Goal: Entertainment & Leisure: Browse casually

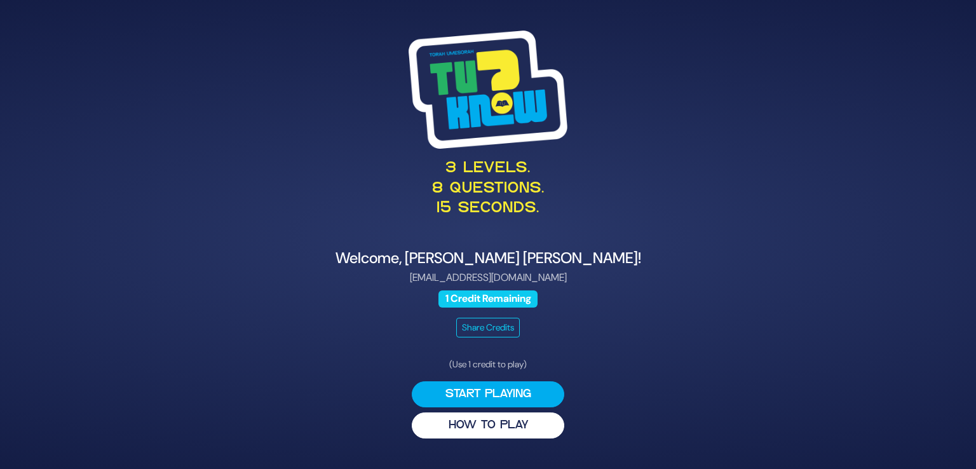
click at [488, 379] on div "(Use 1 credit to play) Start Playing HOW TO PLAY" at bounding box center [488, 398] width 153 height 81
click at [481, 392] on button "Start Playing" at bounding box center [488, 394] width 153 height 26
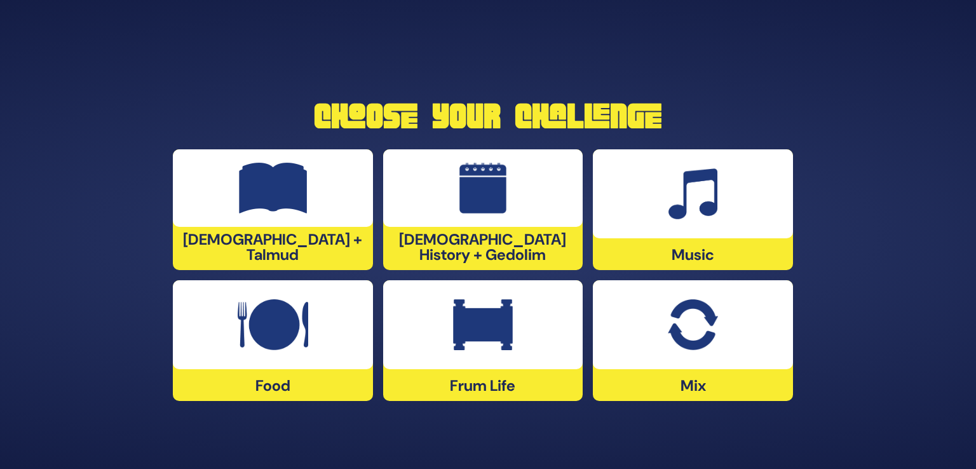
click at [493, 331] on img at bounding box center [483, 324] width 60 height 51
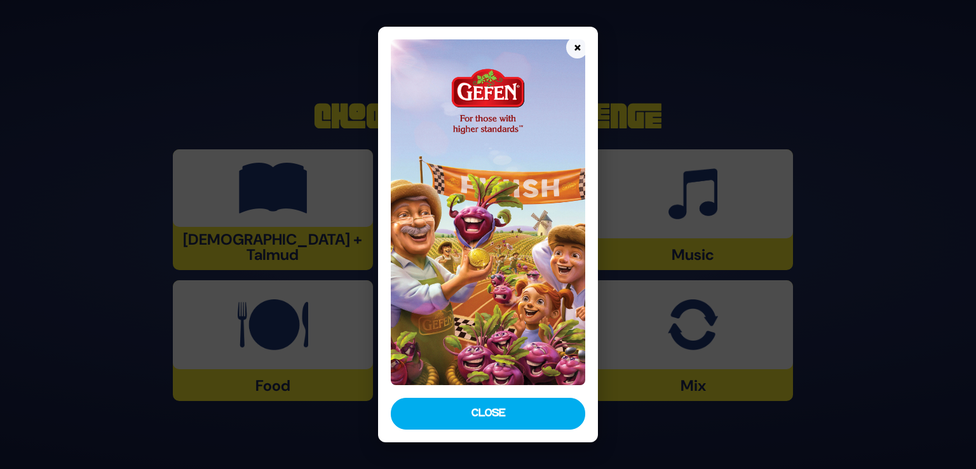
click at [478, 389] on div at bounding box center [488, 209] width 220 height 365
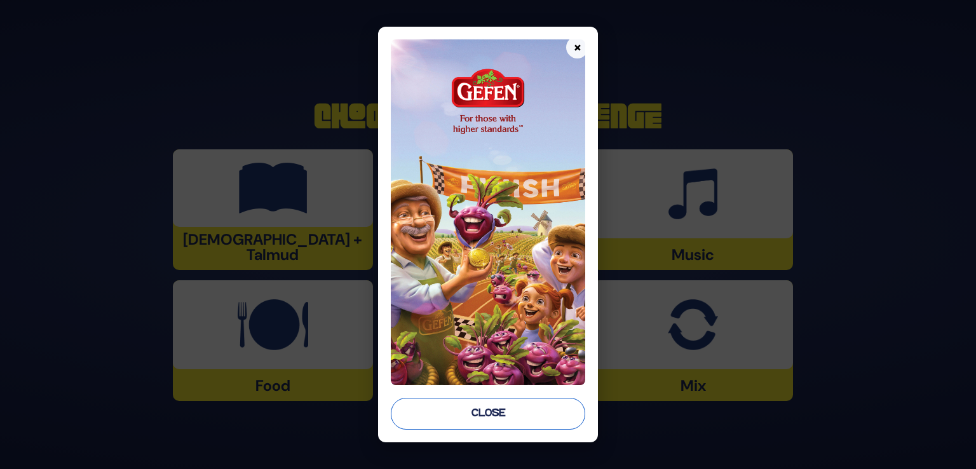
click at [470, 423] on button "Close" at bounding box center [488, 414] width 195 height 32
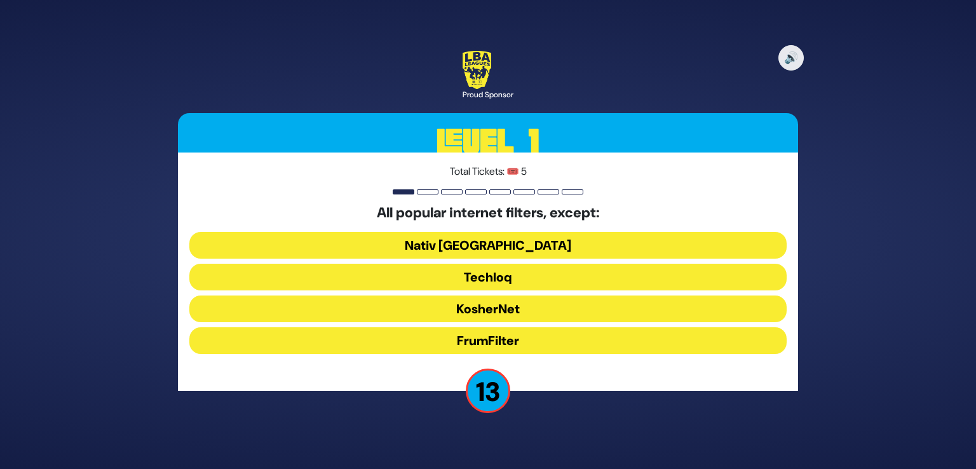
click at [506, 341] on button "FrumFilter" at bounding box center [488, 340] width 598 height 27
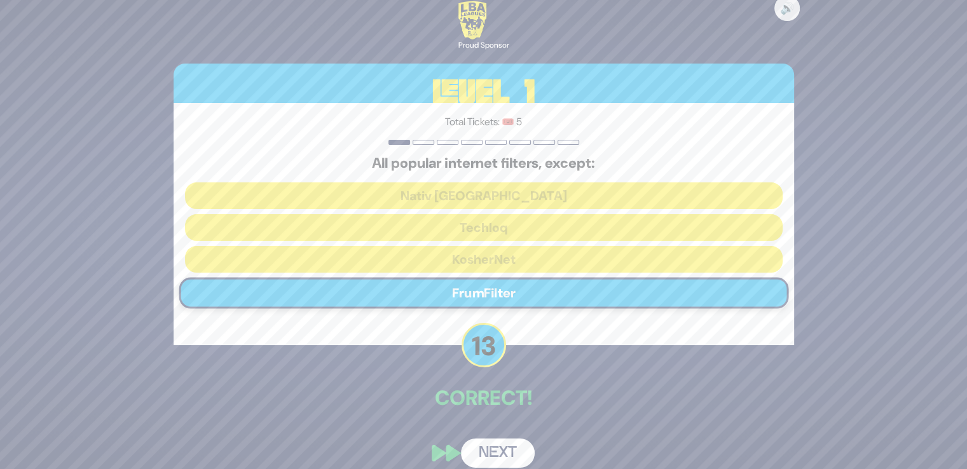
click at [493, 452] on button "Next" at bounding box center [498, 453] width 74 height 29
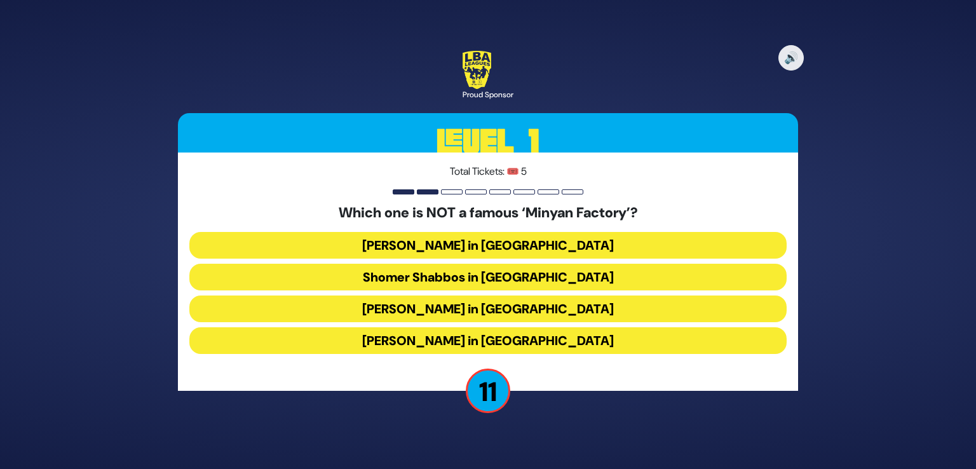
click at [479, 344] on button "Bais Dovid in Lakewood" at bounding box center [488, 340] width 598 height 27
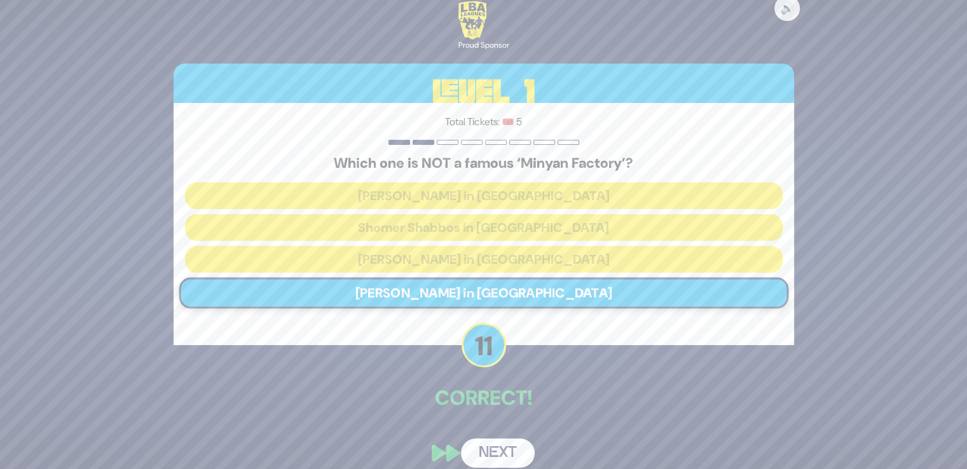
click at [495, 442] on button "Next" at bounding box center [498, 453] width 74 height 29
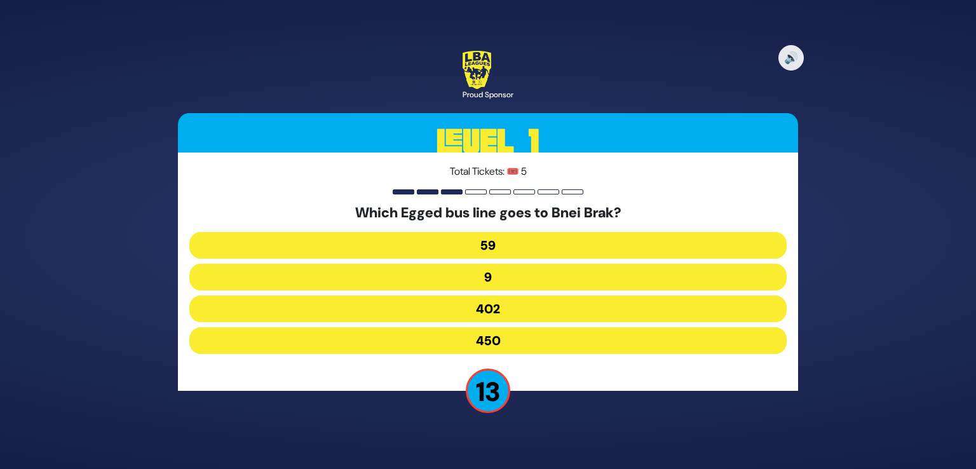
click at [475, 310] on button "402" at bounding box center [488, 309] width 598 height 27
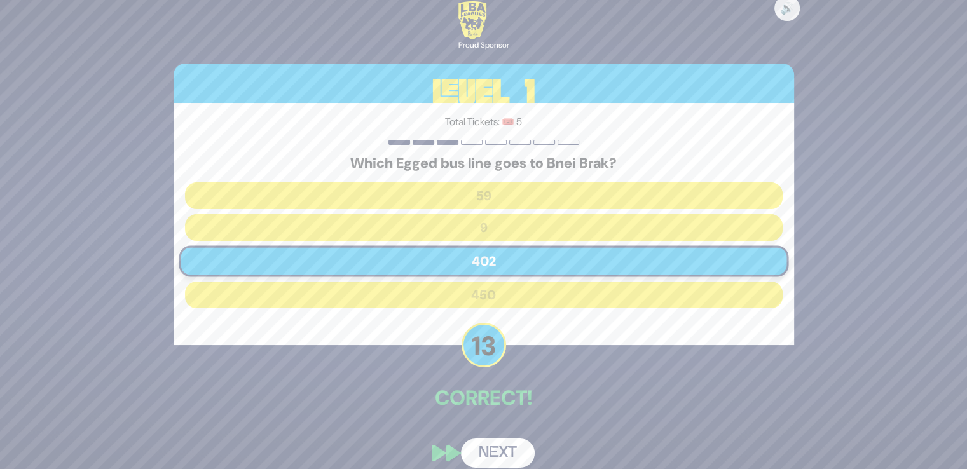
click at [485, 460] on button "Next" at bounding box center [498, 453] width 74 height 29
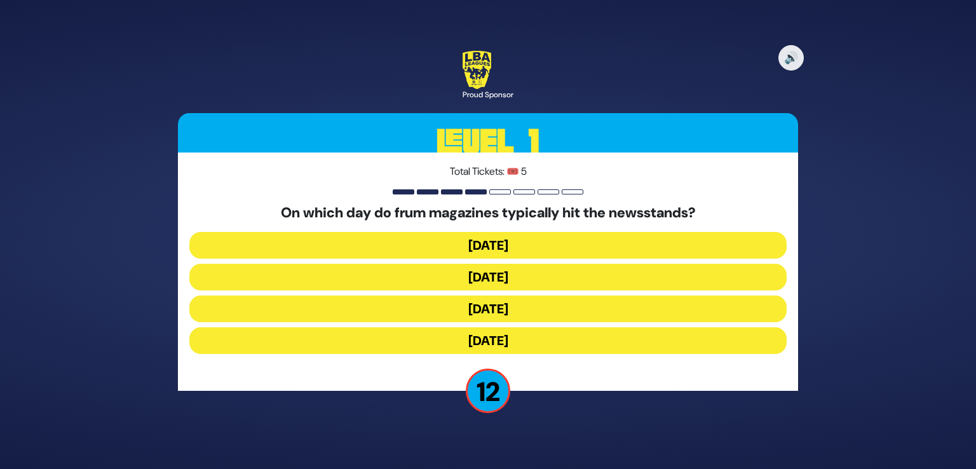
click at [488, 275] on button "Wednesday" at bounding box center [488, 277] width 598 height 27
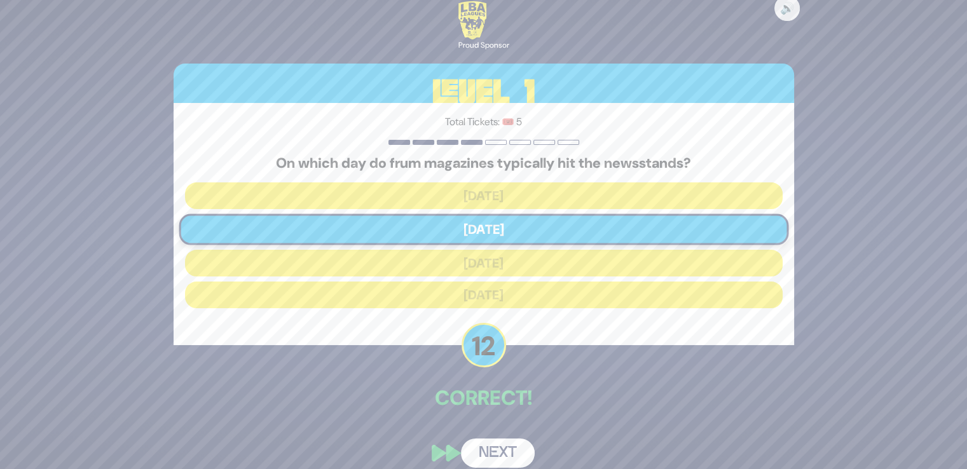
click at [512, 444] on button "Next" at bounding box center [498, 453] width 74 height 29
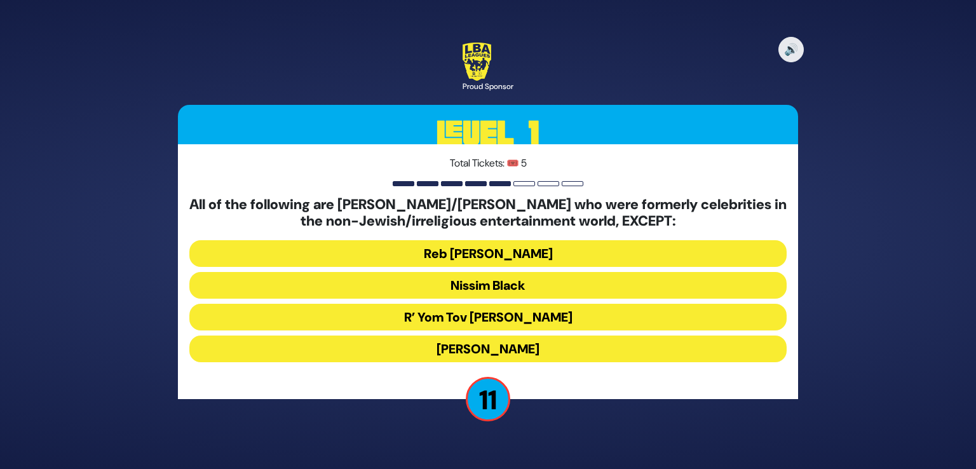
click at [488, 345] on button "Stephen Hill" at bounding box center [488, 349] width 598 height 27
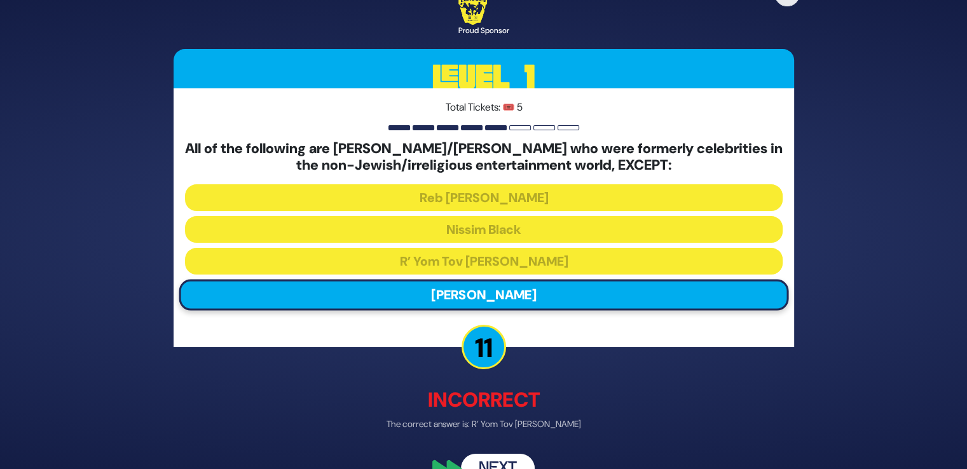
click at [496, 465] on button "Next" at bounding box center [498, 467] width 74 height 29
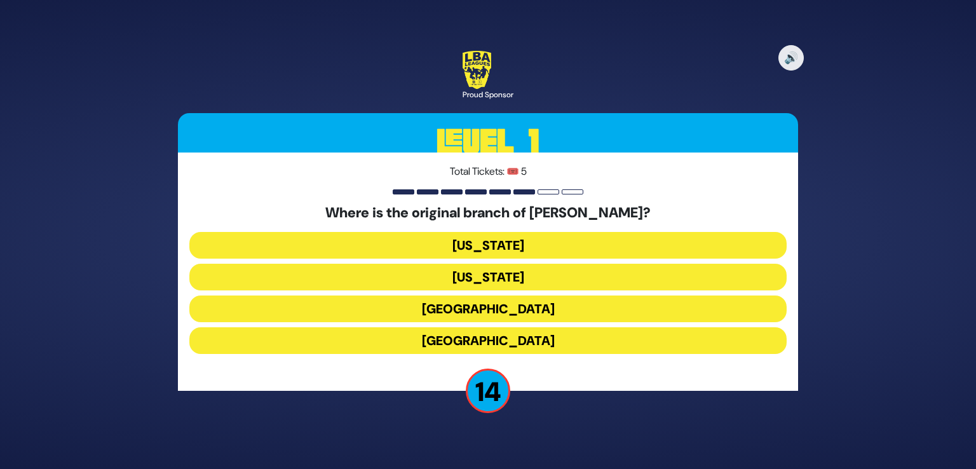
click at [483, 313] on button "London" at bounding box center [488, 309] width 598 height 27
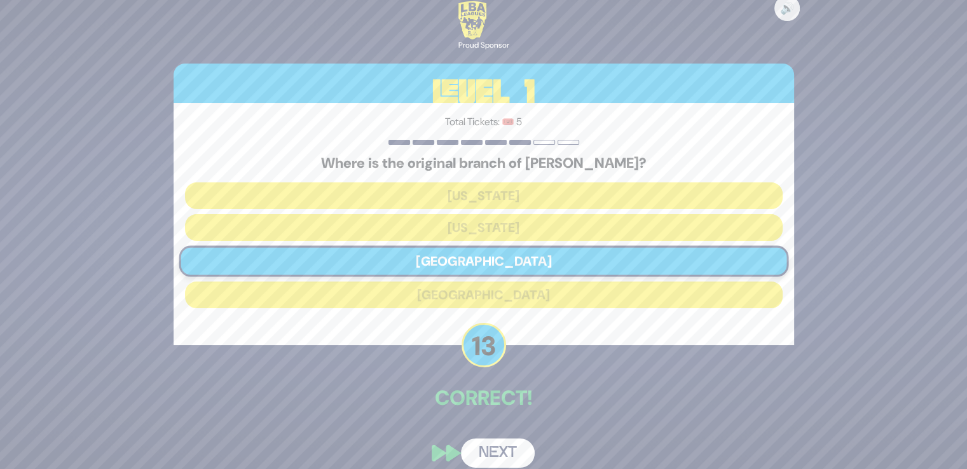
click at [499, 466] on button "Next" at bounding box center [498, 453] width 74 height 29
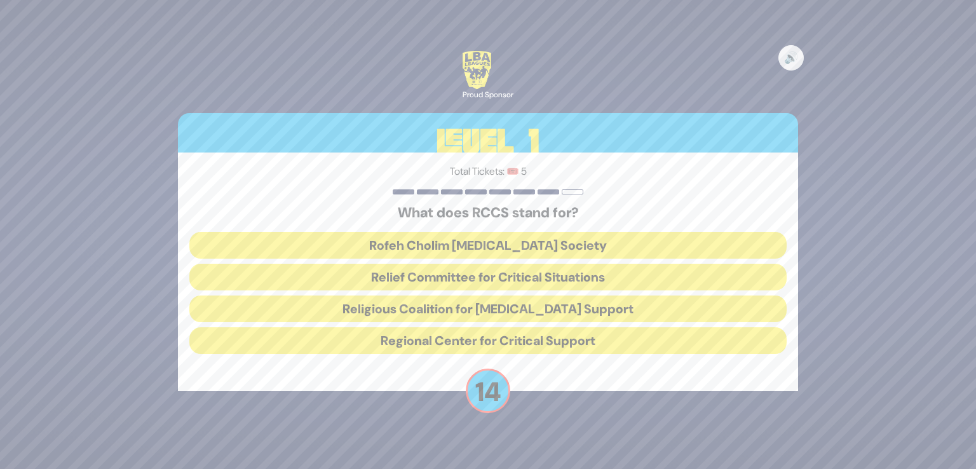
click at [499, 466] on div "🔊 Proud Sponsor Level 1 Total Tickets: 🎟️ 5 What does RCCS stand for? Rofeh Cho…" at bounding box center [488, 234] width 976 height 469
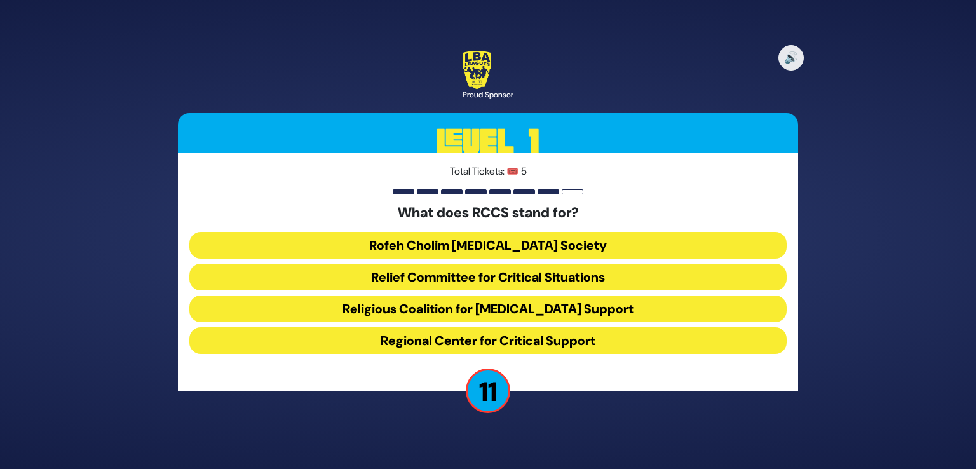
click at [475, 238] on button "Rofeh Cholim Cancer Society" at bounding box center [488, 245] width 598 height 27
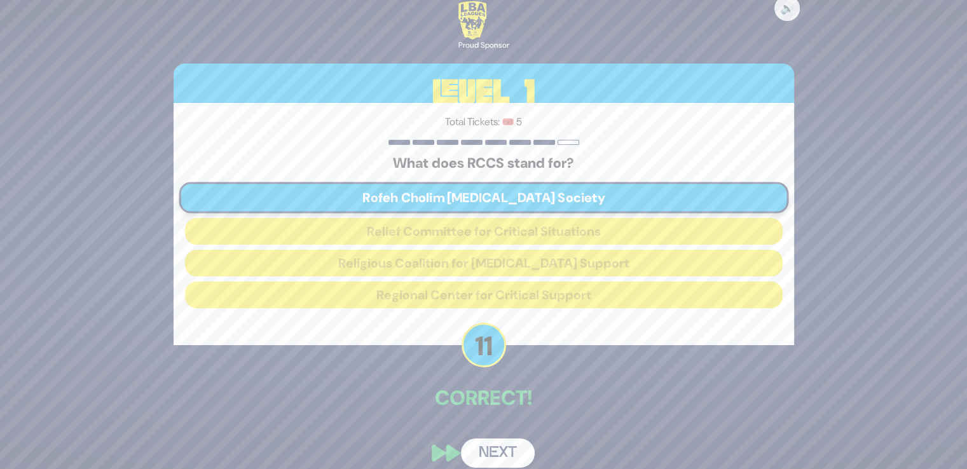
click at [486, 460] on button "Next" at bounding box center [498, 453] width 74 height 29
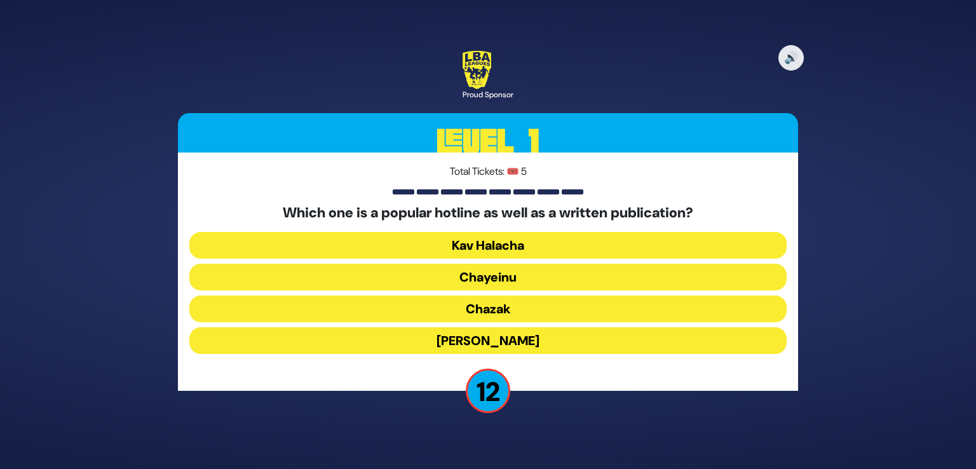
click at [504, 279] on button "Chayeinu" at bounding box center [488, 277] width 598 height 27
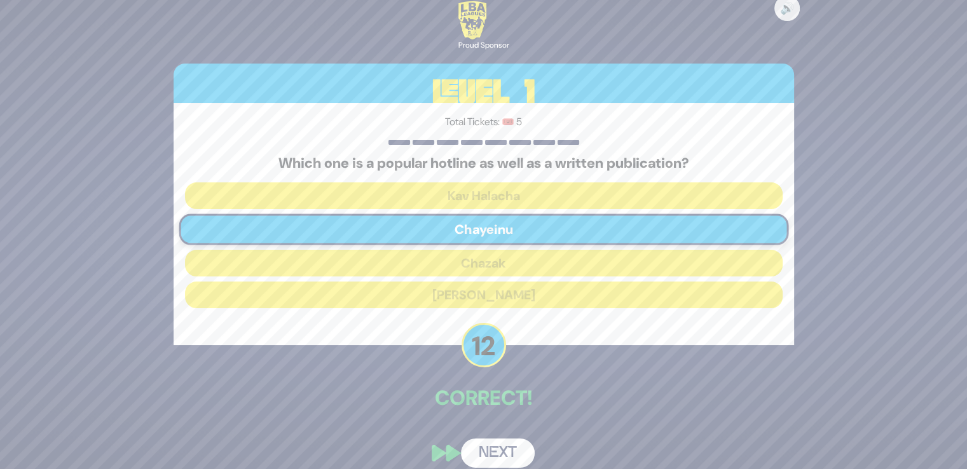
click at [513, 415] on div "🔊 Proud Sponsor Level 1 Total Tickets: 🎟️ 5 Which one is a popular hotline as w…" at bounding box center [483, 234] width 651 height 496
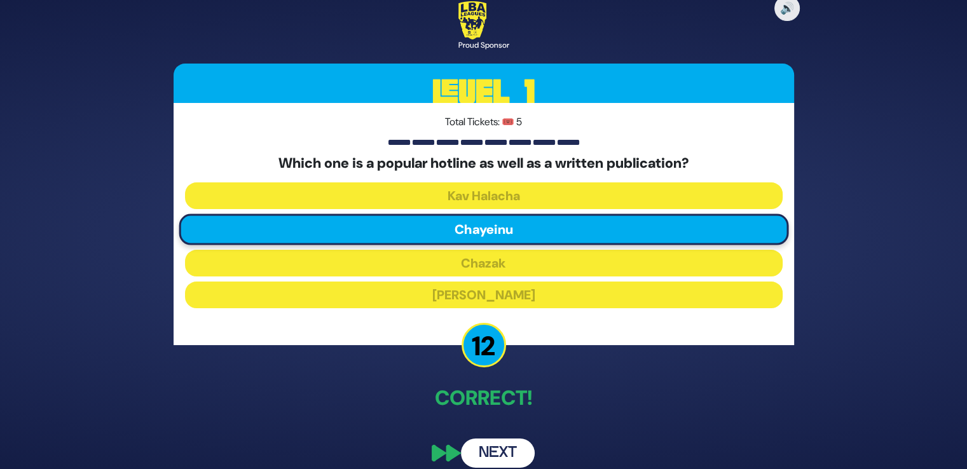
click at [501, 442] on button "Next" at bounding box center [498, 453] width 74 height 29
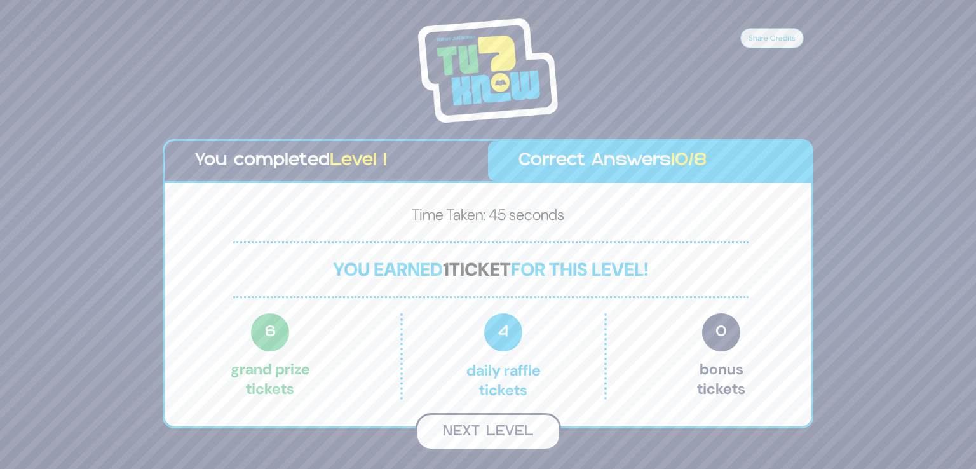
click at [503, 421] on button "Next Level" at bounding box center [489, 432] width 146 height 38
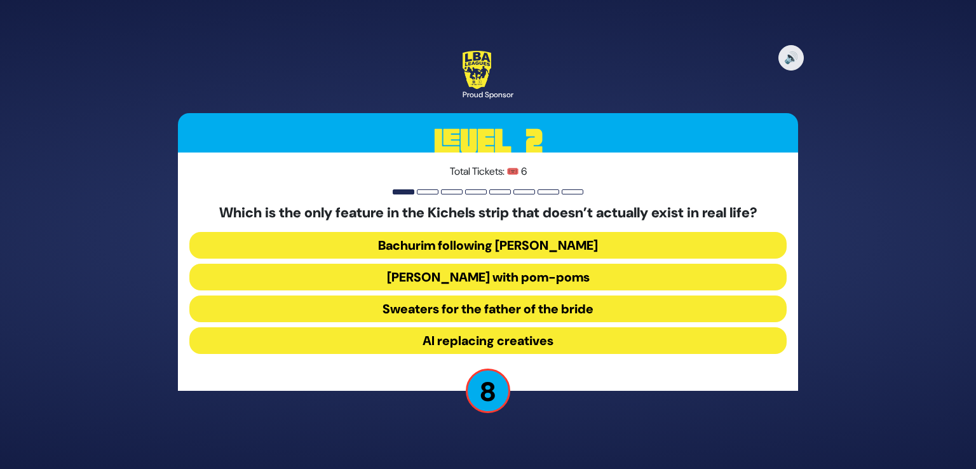
click at [544, 281] on button "Yarmulkes with pom-poms" at bounding box center [488, 277] width 598 height 27
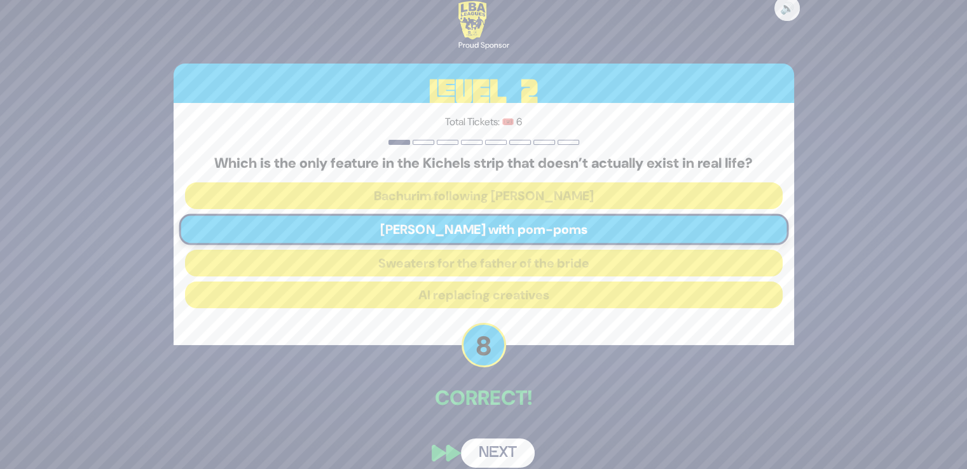
click at [500, 458] on button "Next" at bounding box center [498, 453] width 74 height 29
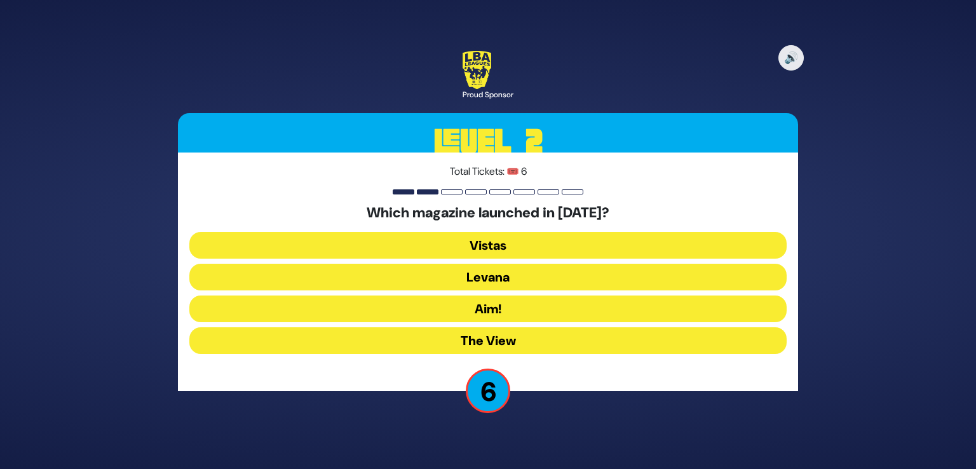
click at [491, 339] on button "The View" at bounding box center [488, 340] width 598 height 27
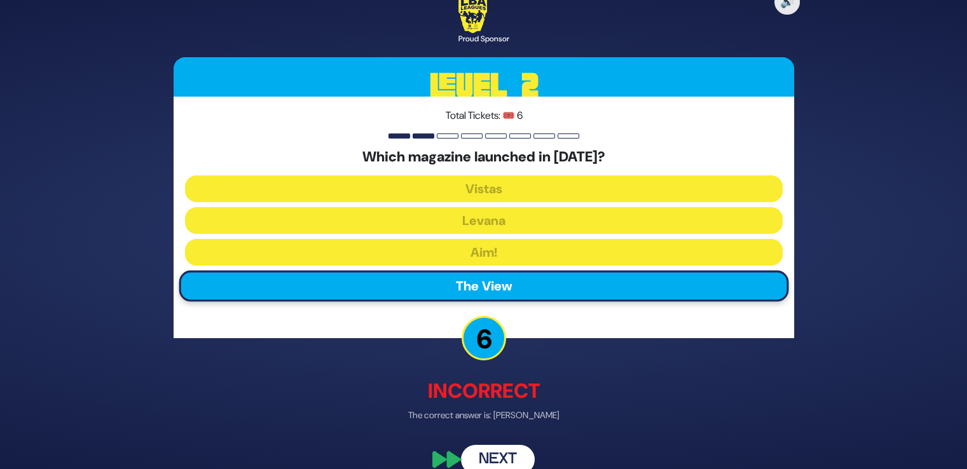
click at [485, 453] on button "Next" at bounding box center [498, 459] width 74 height 29
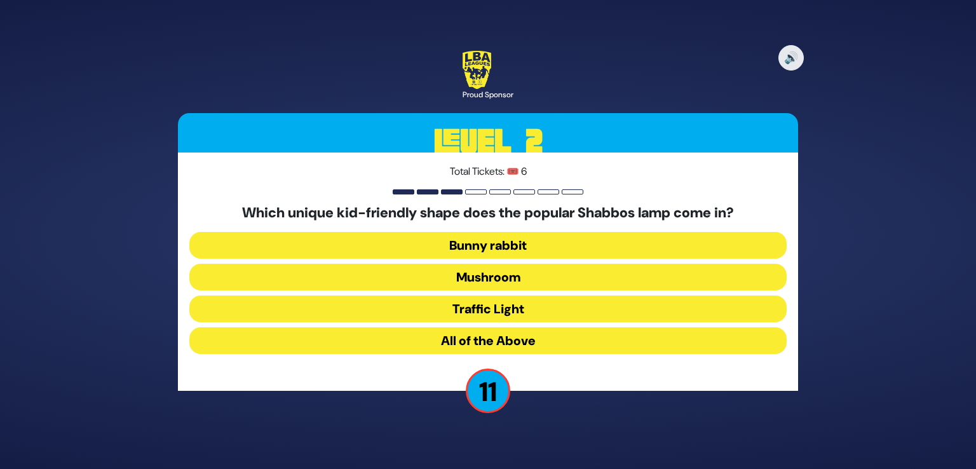
click at [508, 340] on button "All of the Above" at bounding box center [488, 340] width 598 height 27
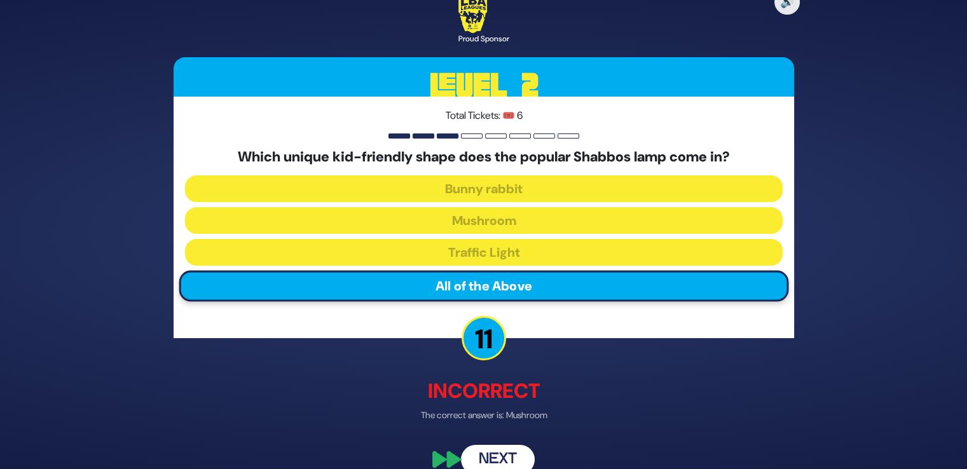
click at [502, 451] on button "Next" at bounding box center [498, 459] width 74 height 29
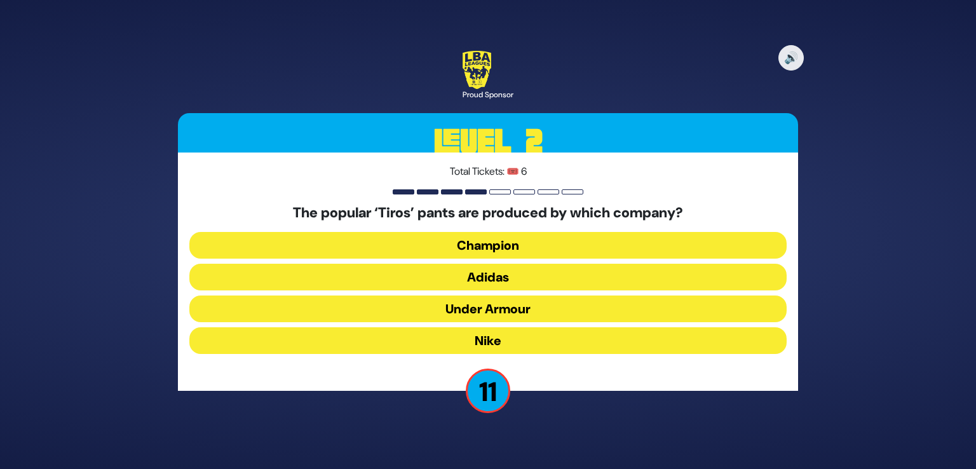
click at [493, 284] on button "Adidas" at bounding box center [488, 277] width 598 height 27
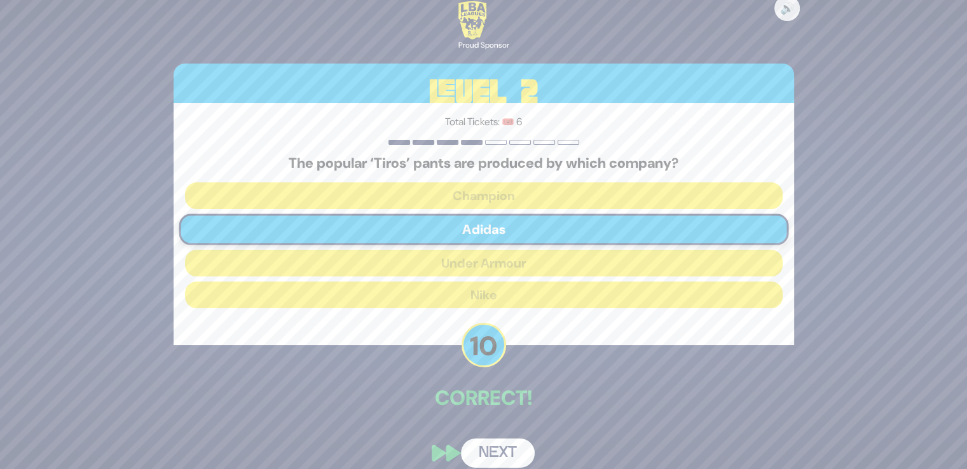
click at [510, 443] on button "Next" at bounding box center [498, 453] width 74 height 29
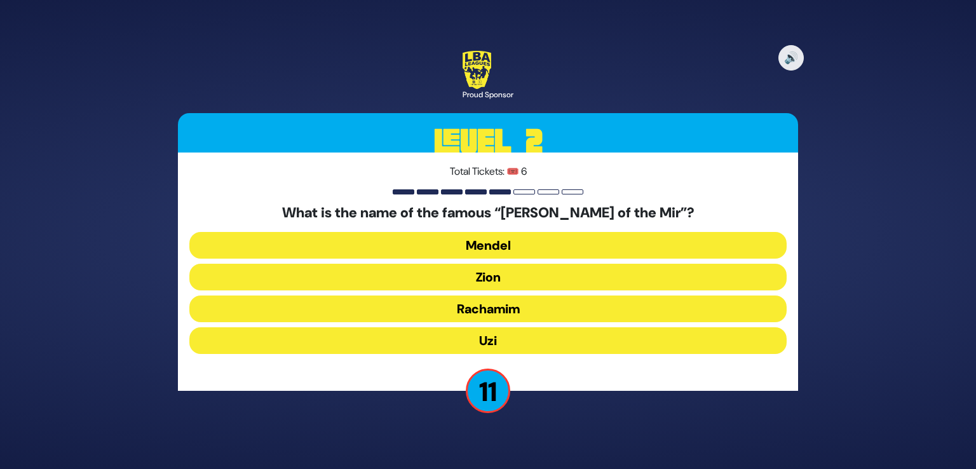
click at [514, 250] on button "Mendel" at bounding box center [488, 245] width 598 height 27
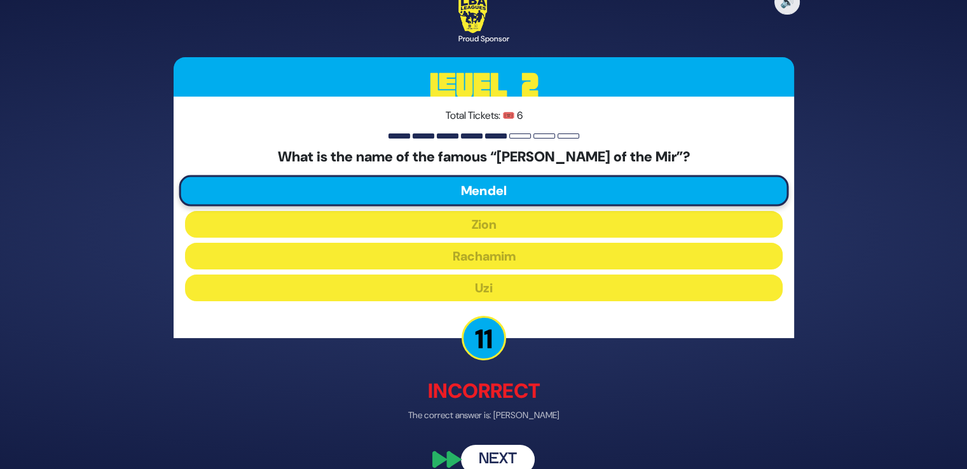
click at [492, 451] on button "Next" at bounding box center [498, 459] width 74 height 29
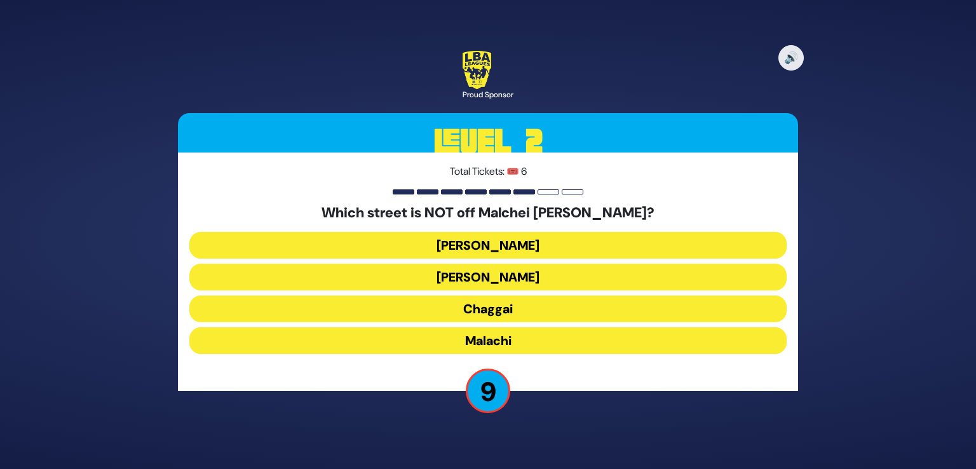
click at [470, 336] on button "Malachi" at bounding box center [488, 340] width 598 height 27
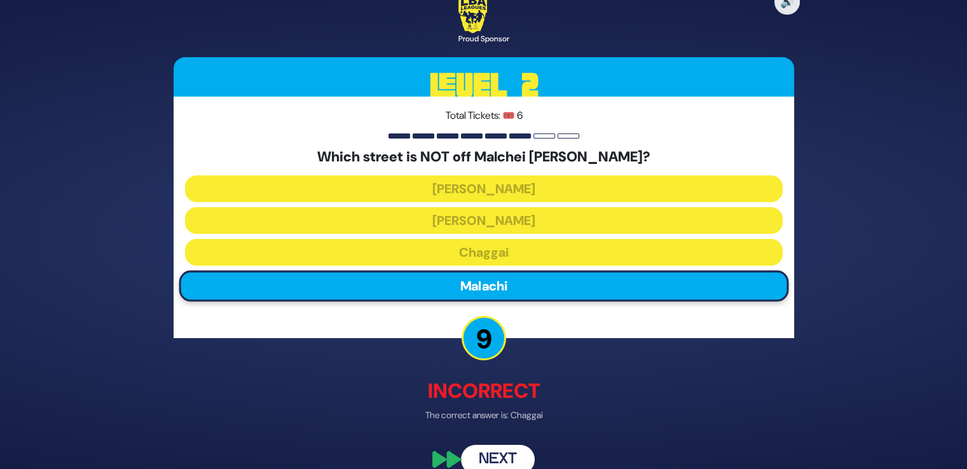
click at [489, 455] on button "Next" at bounding box center [498, 459] width 74 height 29
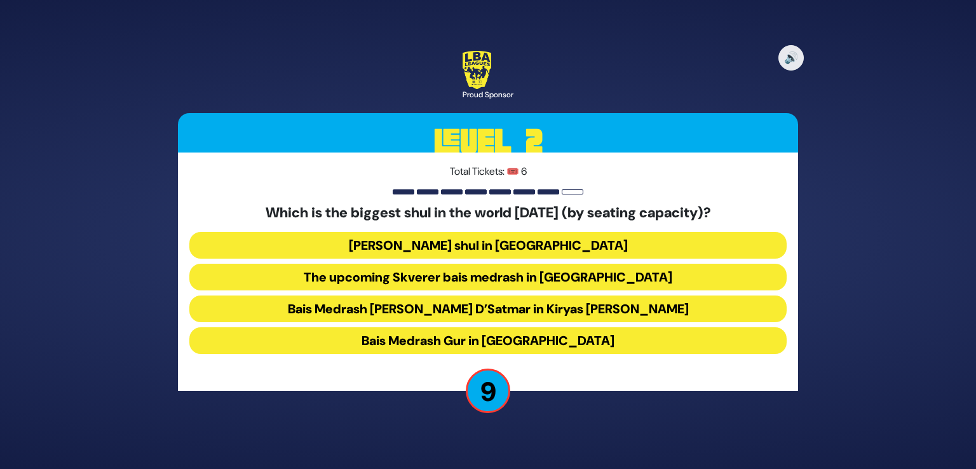
click at [552, 346] on button "Bais Medrash Gur in Yerushalayim" at bounding box center [488, 340] width 598 height 27
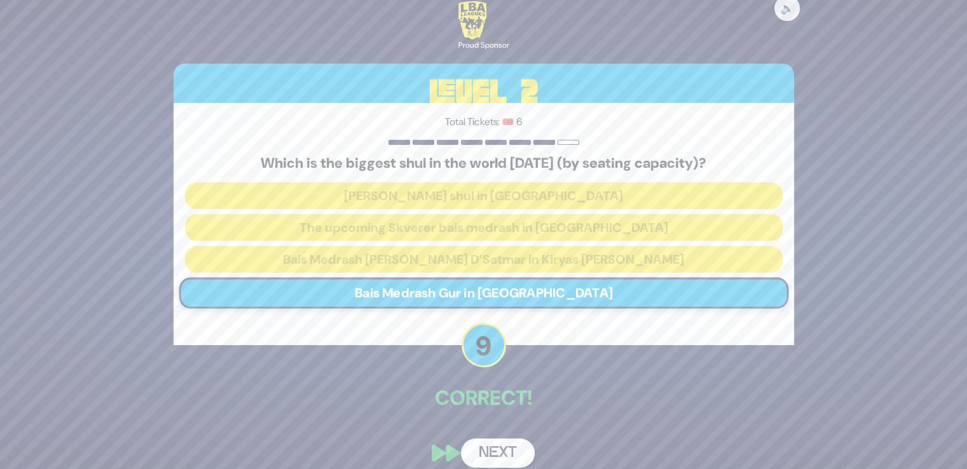
click at [481, 454] on button "Next" at bounding box center [498, 453] width 74 height 29
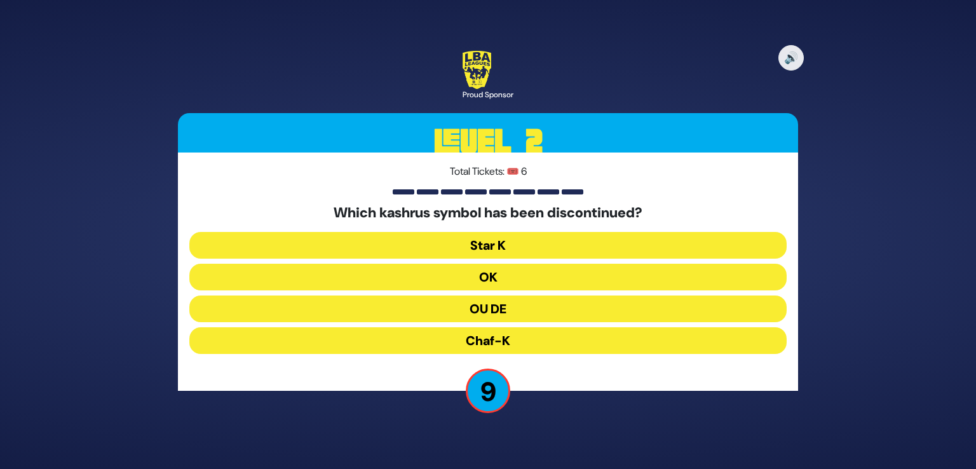
click at [509, 279] on button "OK" at bounding box center [488, 277] width 598 height 27
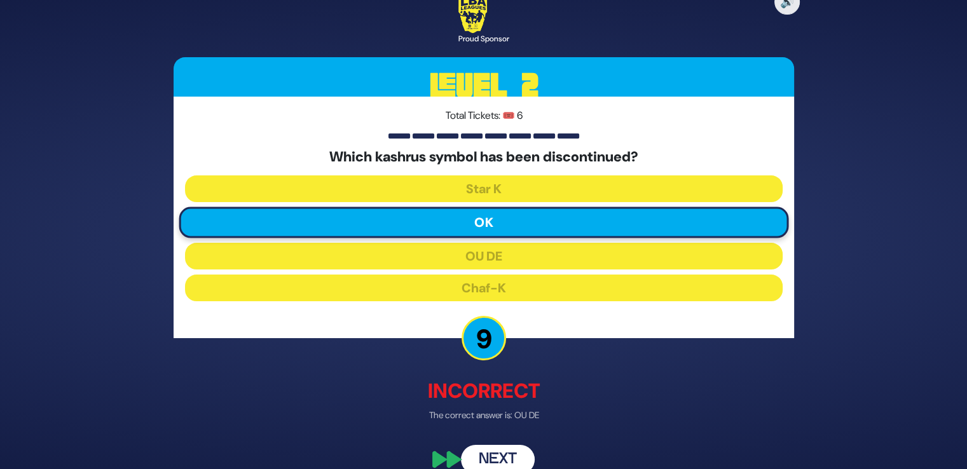
click at [502, 456] on button "Next" at bounding box center [498, 459] width 74 height 29
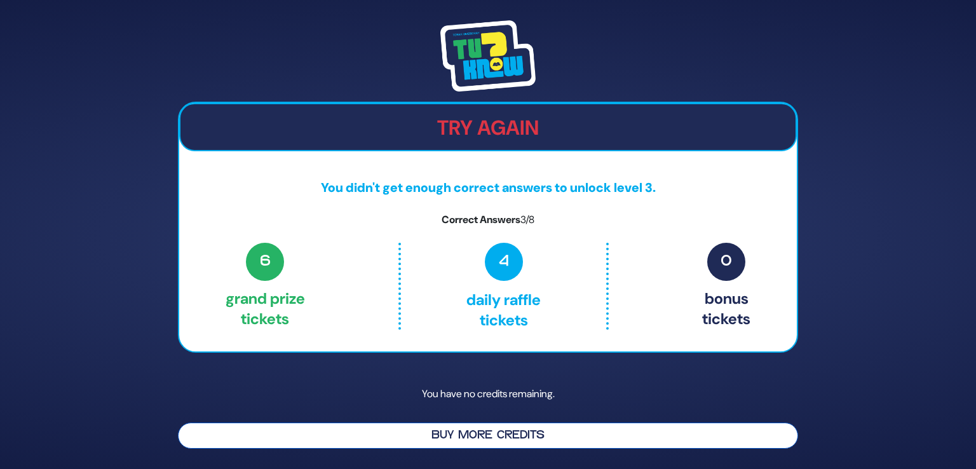
drag, startPoint x: 502, startPoint y: 456, endPoint x: 509, endPoint y: 440, distance: 17.6
click at [509, 440] on div "Try Again You didn't get enough correct answers to unlock level 3. Correct Answ…" at bounding box center [488, 234] width 651 height 459
click at [509, 440] on button "Buy More Credits" at bounding box center [488, 436] width 620 height 26
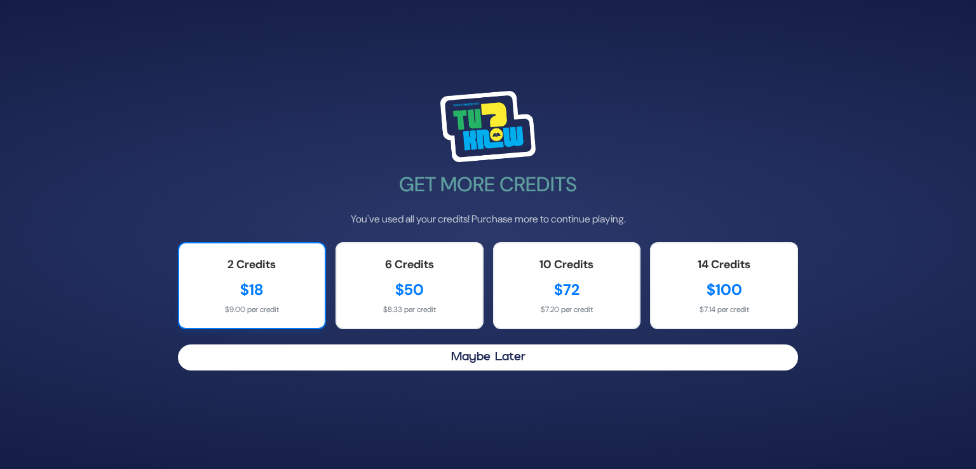
click at [256, 270] on div "2 Credits" at bounding box center [252, 264] width 120 height 17
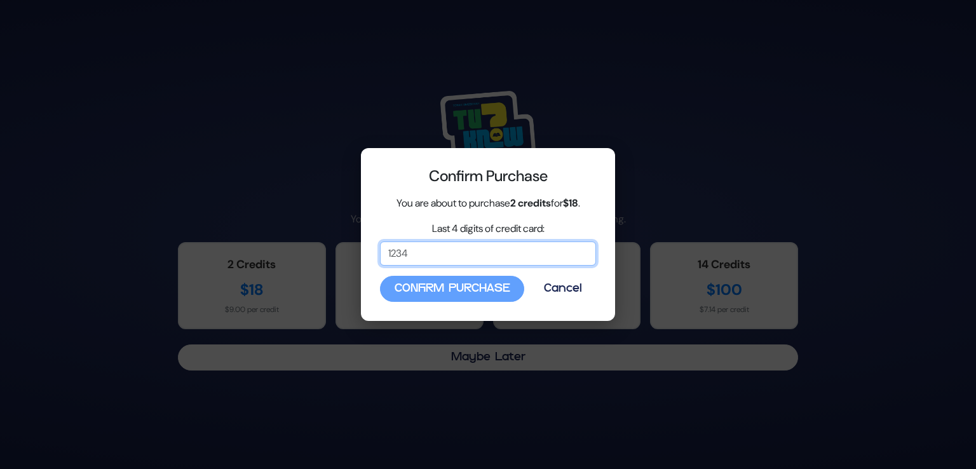
click at [451, 263] on input "Last 4 digits of credit card:" at bounding box center [488, 254] width 216 height 24
type input "9549"
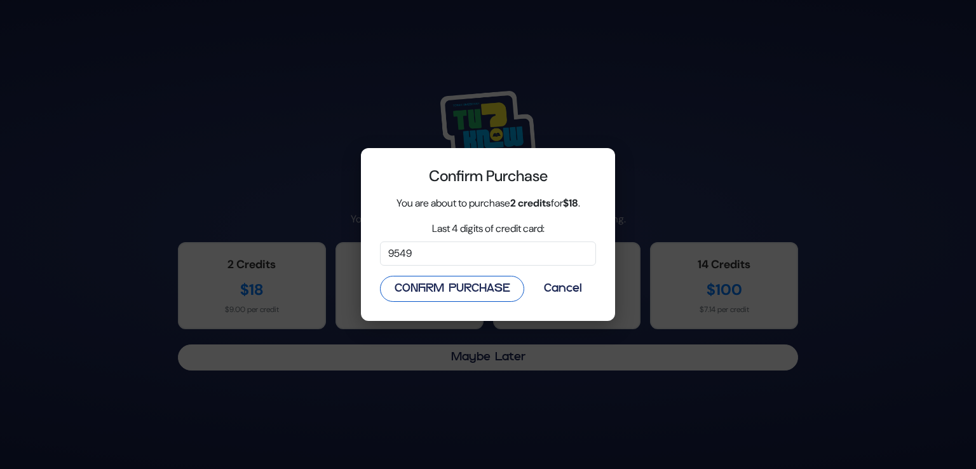
click at [451, 279] on button "Confirm Purchase" at bounding box center [452, 289] width 144 height 26
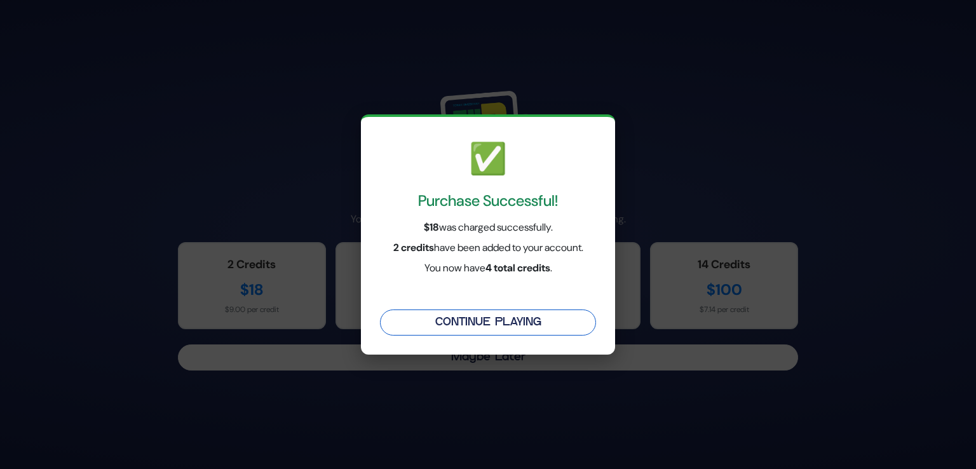
click at [479, 313] on button "Continue Playing" at bounding box center [488, 323] width 216 height 26
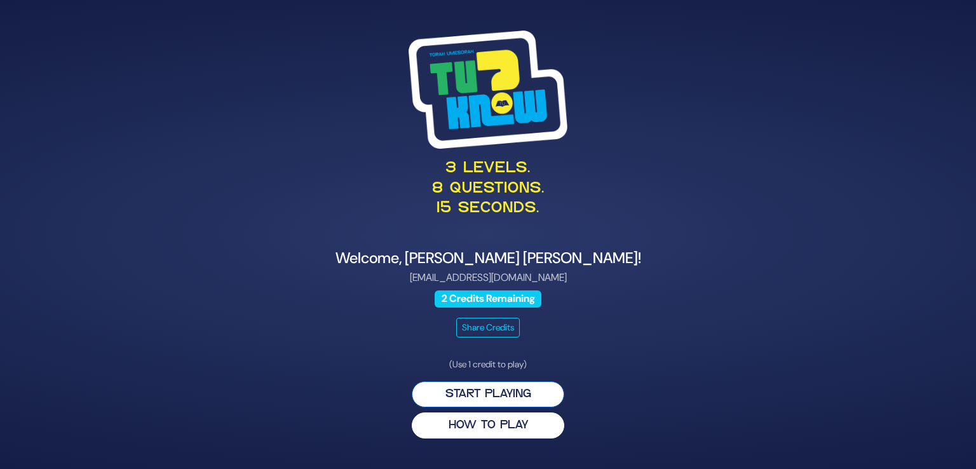
click at [547, 392] on button "Start Playing" at bounding box center [488, 394] width 153 height 26
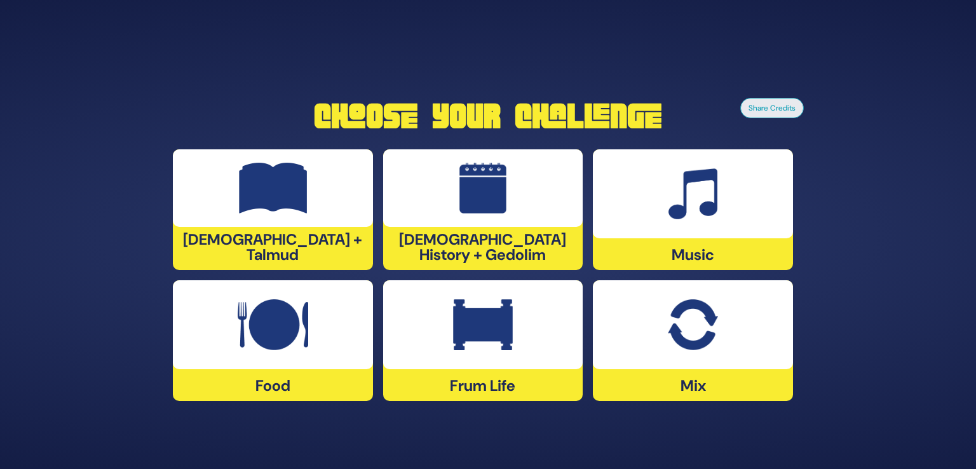
click at [489, 308] on img at bounding box center [483, 324] width 60 height 51
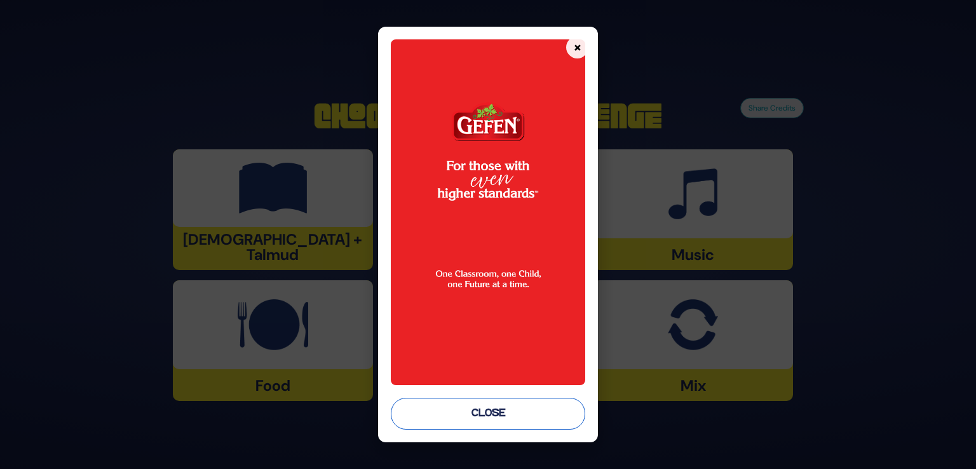
click at [483, 400] on button "Close" at bounding box center [488, 414] width 195 height 32
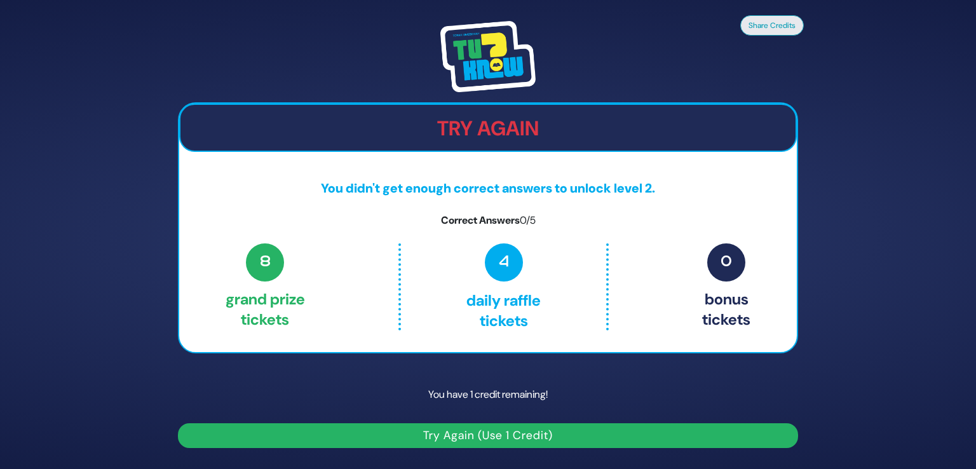
click at [483, 441] on button "Try Again (Use 1 Credit)" at bounding box center [488, 435] width 620 height 25
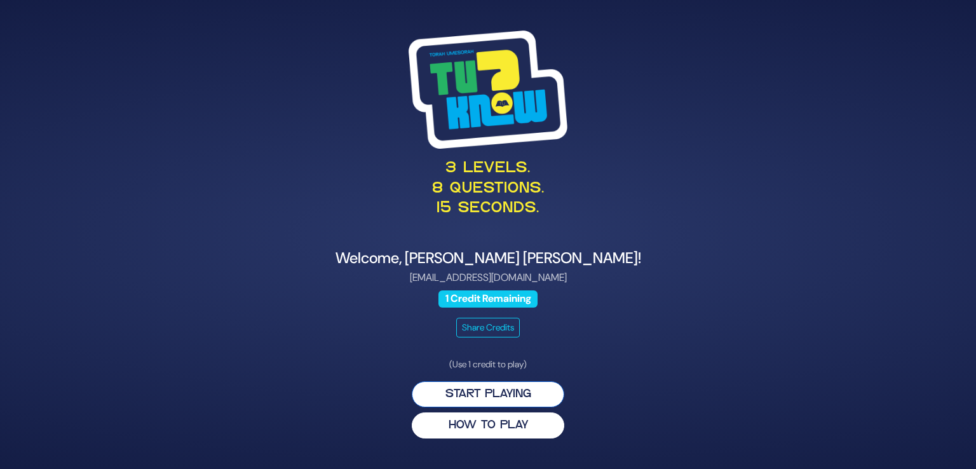
click at [512, 405] on button "Start Playing" at bounding box center [488, 394] width 153 height 26
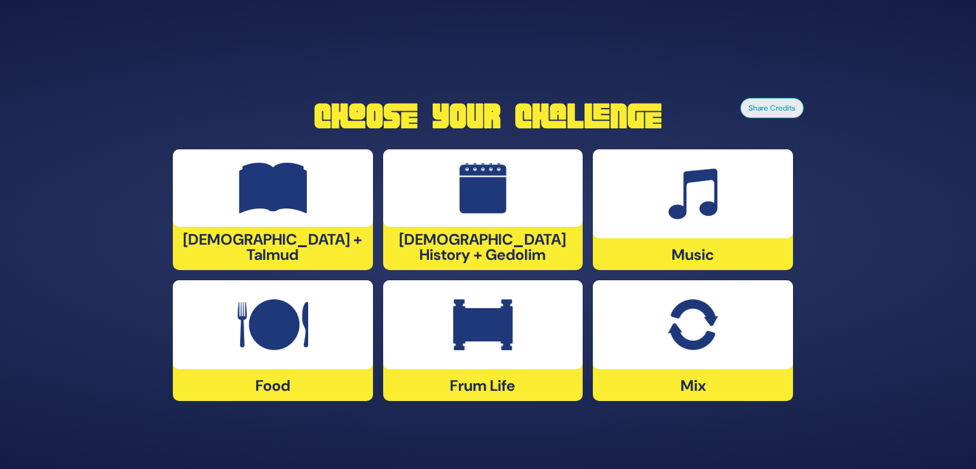
click at [503, 337] on img at bounding box center [483, 324] width 60 height 51
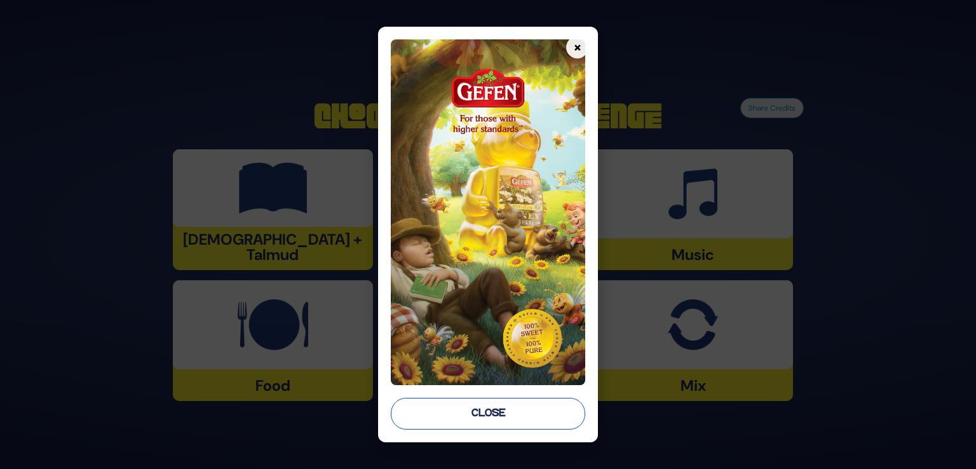
click at [496, 416] on button "Close" at bounding box center [488, 414] width 195 height 32
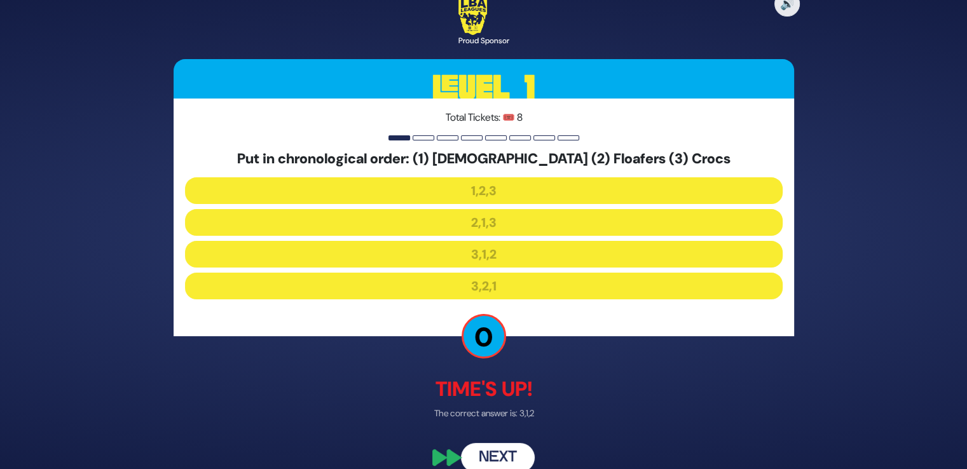
click at [486, 451] on button "Next" at bounding box center [498, 457] width 74 height 29
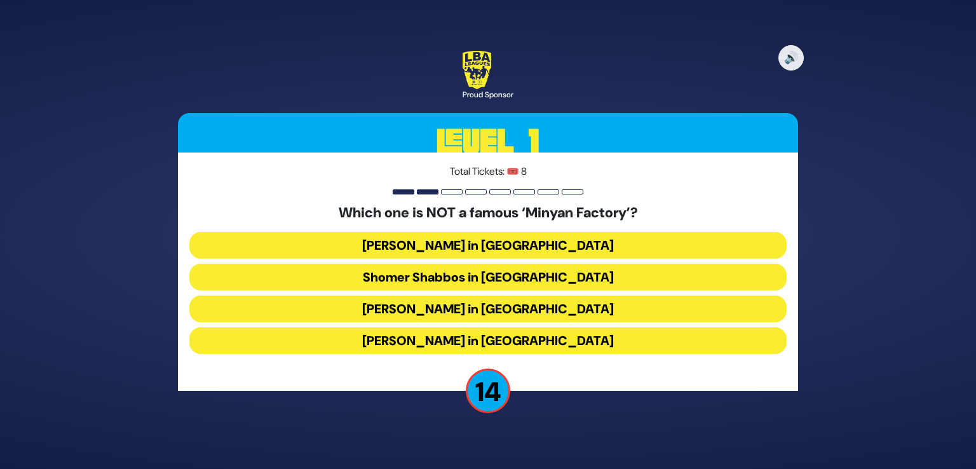
click at [491, 334] on button "Bais Dovid in Lakewood" at bounding box center [488, 340] width 598 height 27
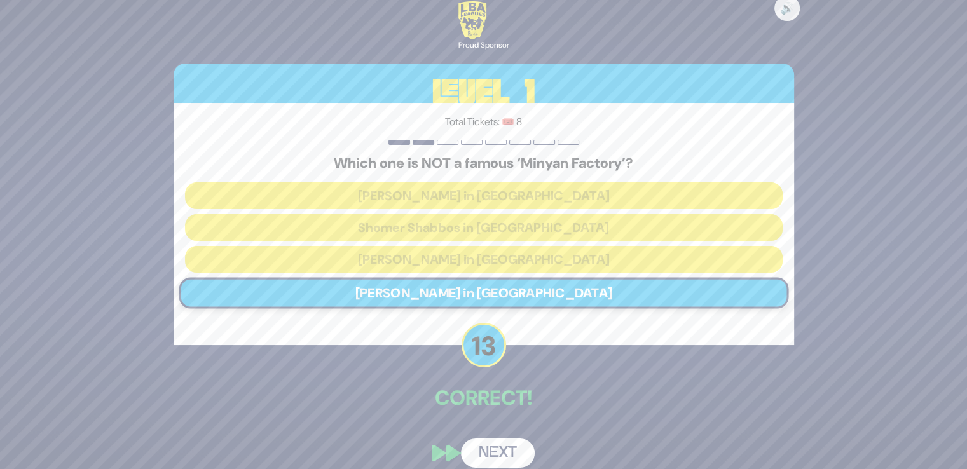
click at [507, 456] on button "Next" at bounding box center [498, 453] width 74 height 29
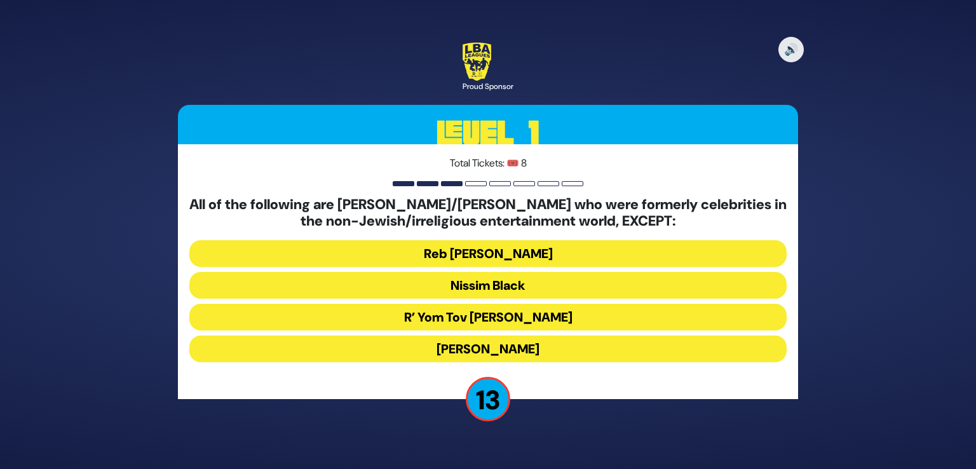
click at [511, 323] on button "R’ Yom Tov Glazer" at bounding box center [488, 317] width 598 height 27
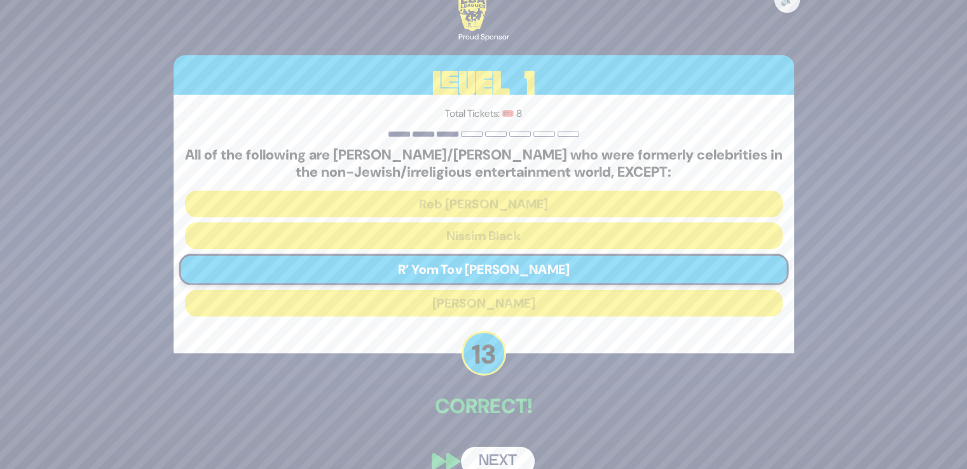
click at [509, 451] on button "Next" at bounding box center [498, 461] width 74 height 29
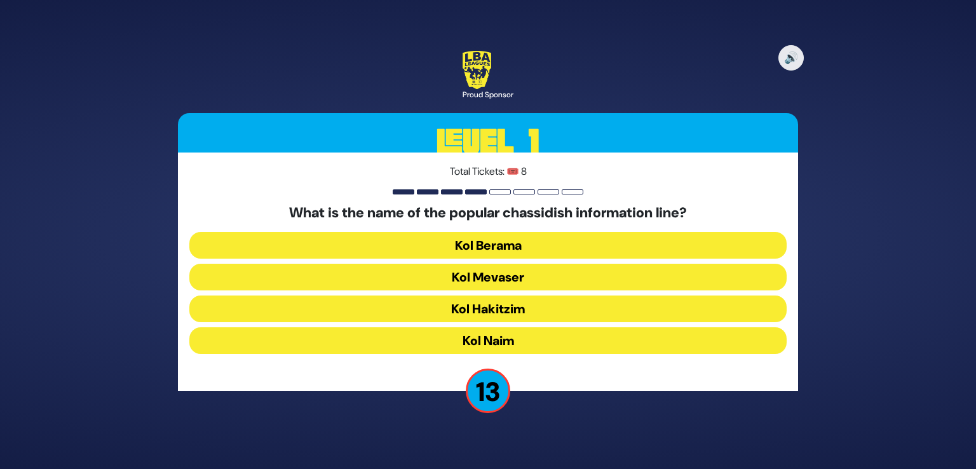
click at [529, 281] on button "Kol Mevaser" at bounding box center [488, 277] width 598 height 27
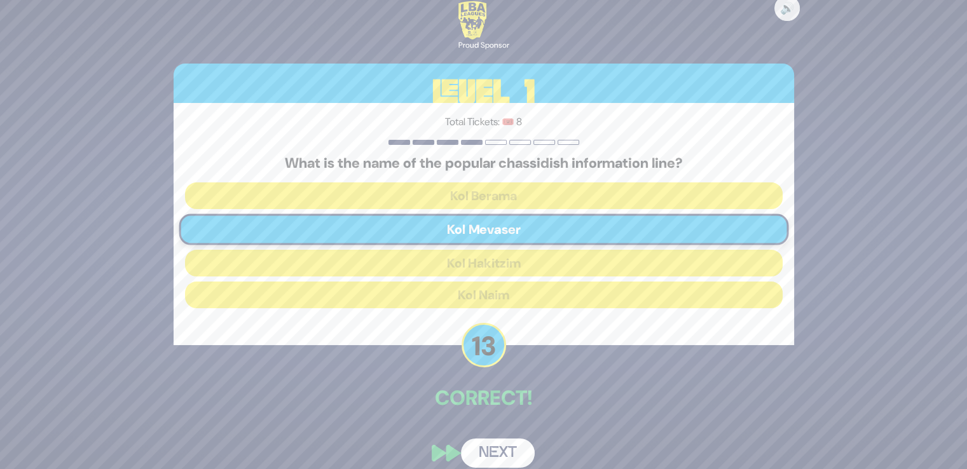
click at [493, 453] on button "Next" at bounding box center [498, 453] width 74 height 29
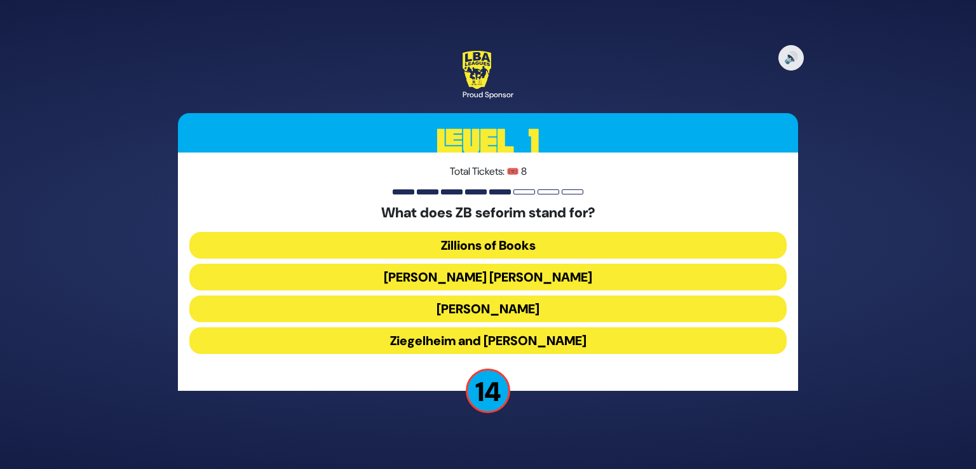
click at [509, 273] on button "Zundel Berman" at bounding box center [488, 277] width 598 height 27
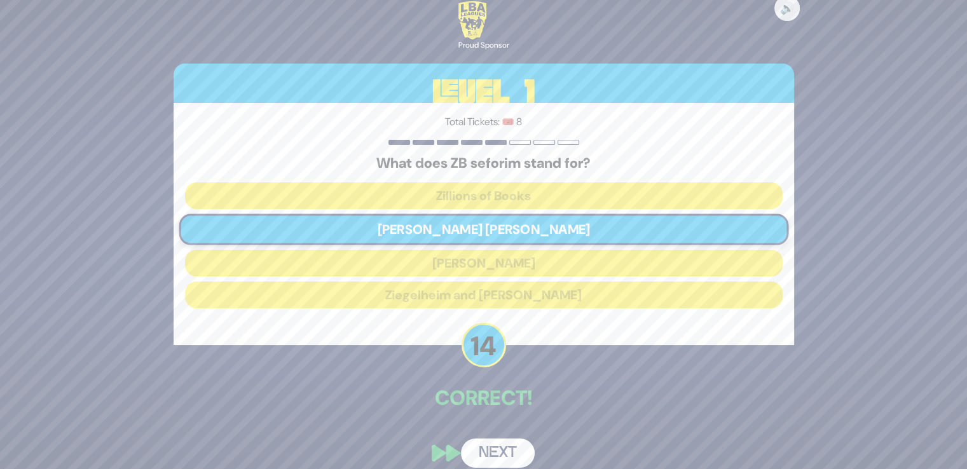
click at [503, 441] on button "Next" at bounding box center [498, 453] width 74 height 29
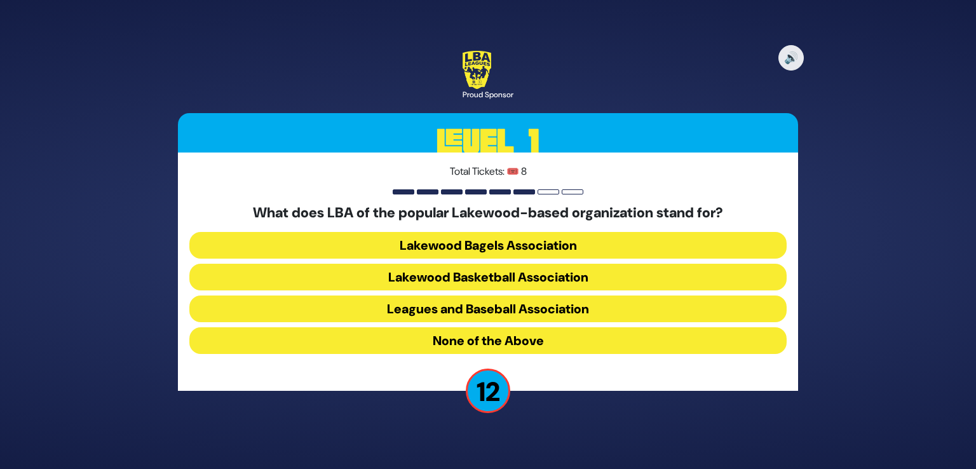
click at [542, 273] on button "Lakewood Basketball Association" at bounding box center [488, 277] width 598 height 27
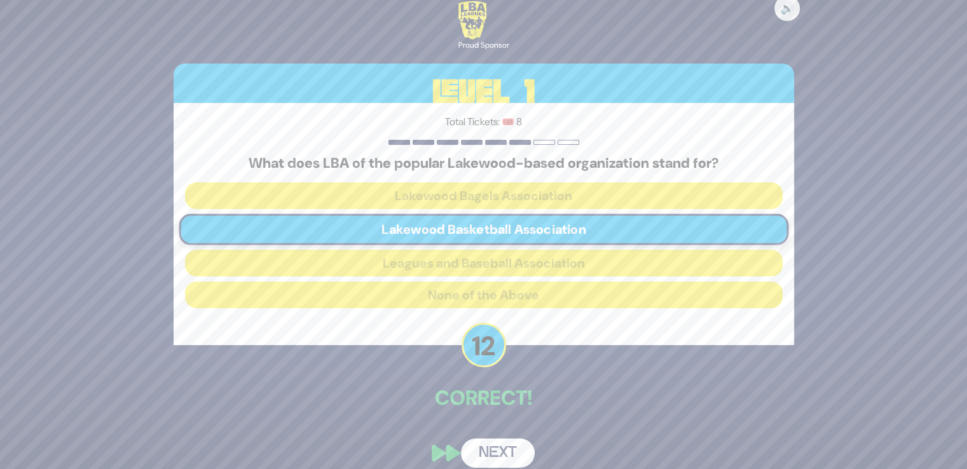
click at [506, 461] on button "Next" at bounding box center [498, 453] width 74 height 29
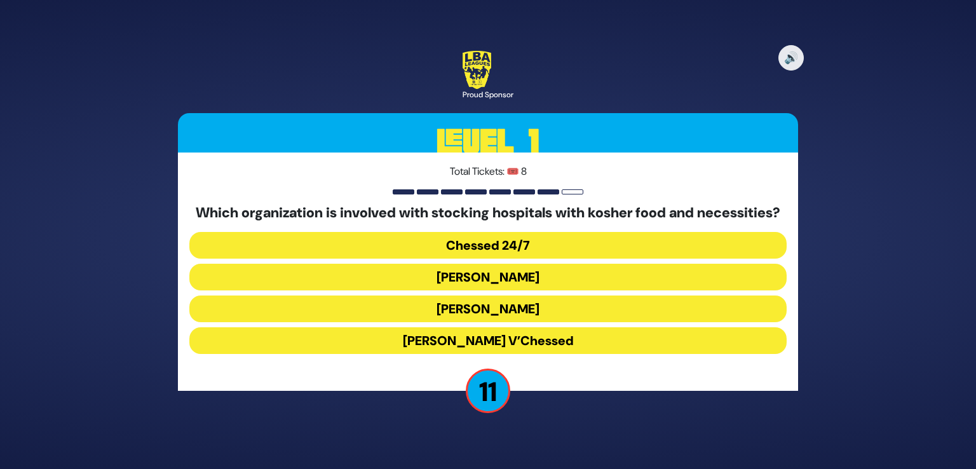
click at [508, 255] on button "Chessed 24/7" at bounding box center [488, 245] width 598 height 27
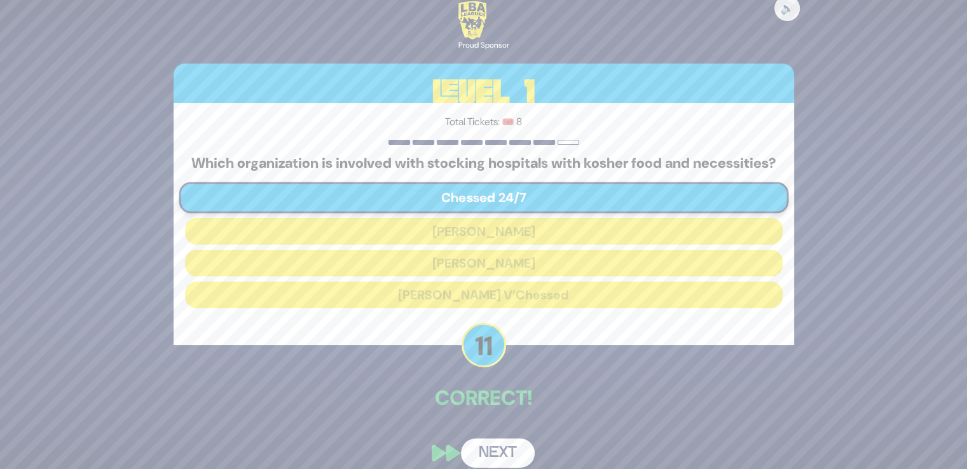
click at [493, 457] on button "Next" at bounding box center [498, 453] width 74 height 29
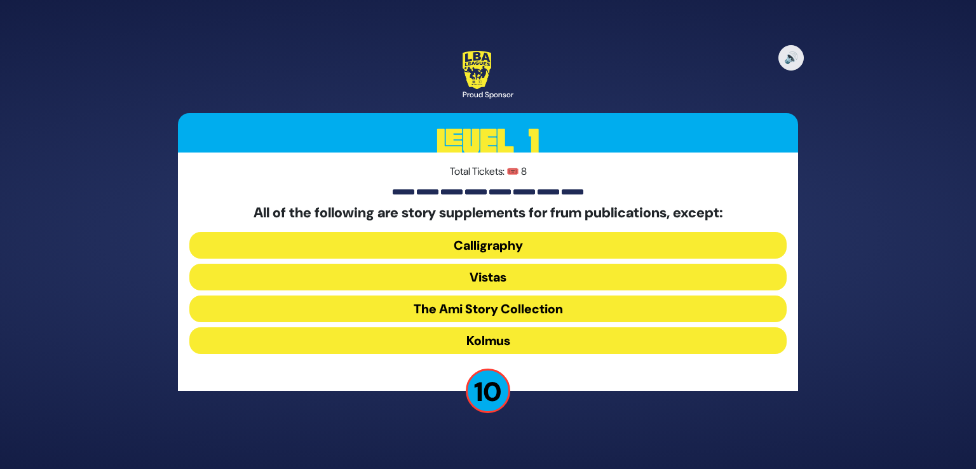
click at [503, 345] on button "Kolmus" at bounding box center [488, 340] width 598 height 27
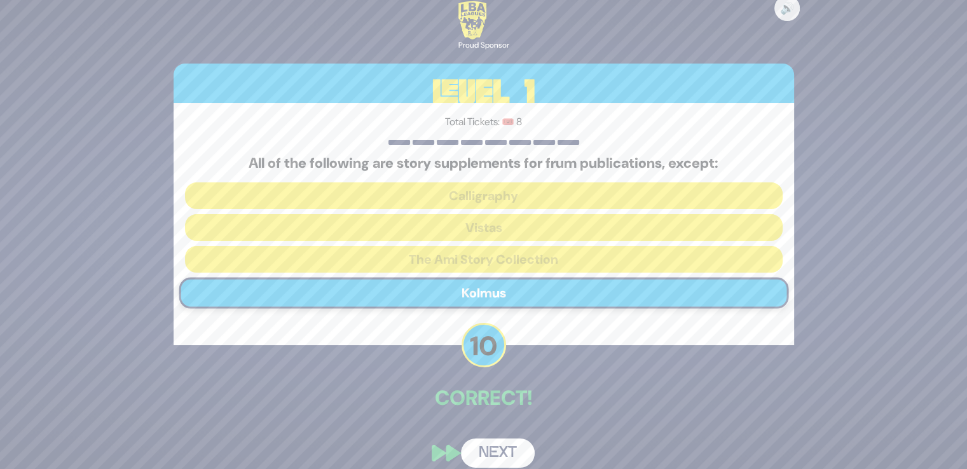
click at [489, 450] on button "Next" at bounding box center [498, 453] width 74 height 29
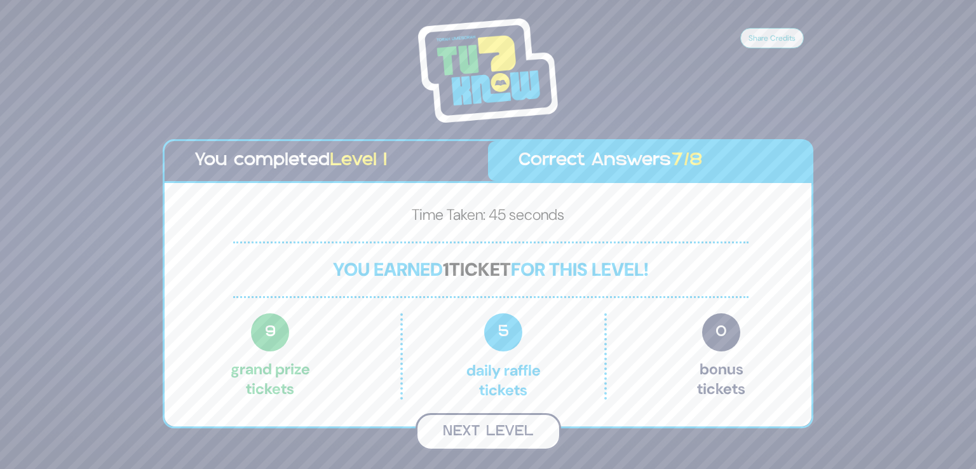
click at [494, 437] on button "Next Level" at bounding box center [489, 432] width 146 height 38
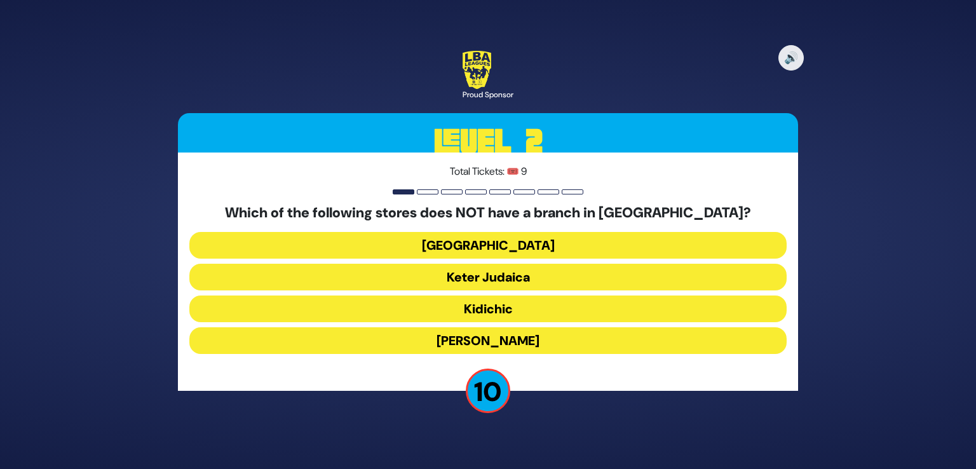
click at [519, 275] on button "Keter Judaica" at bounding box center [488, 277] width 598 height 27
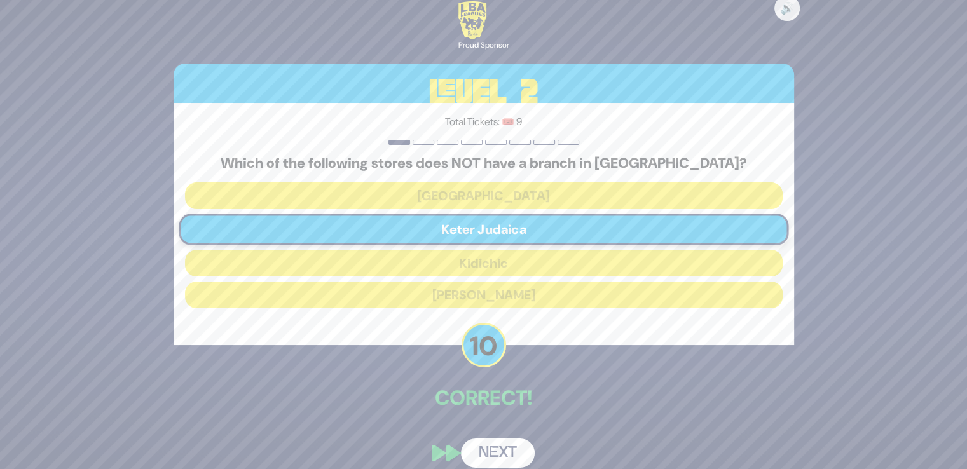
click at [475, 460] on button "Next" at bounding box center [498, 453] width 74 height 29
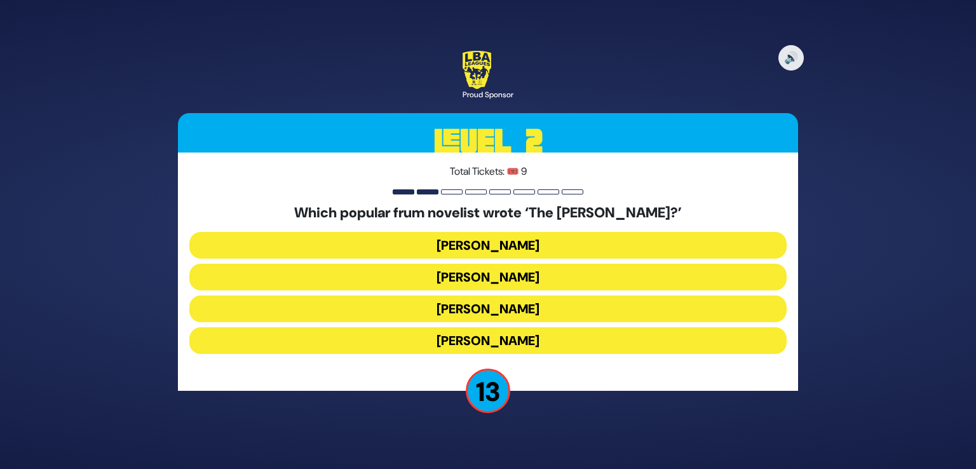
click at [546, 281] on button "Chaim Eliav" at bounding box center [488, 277] width 598 height 27
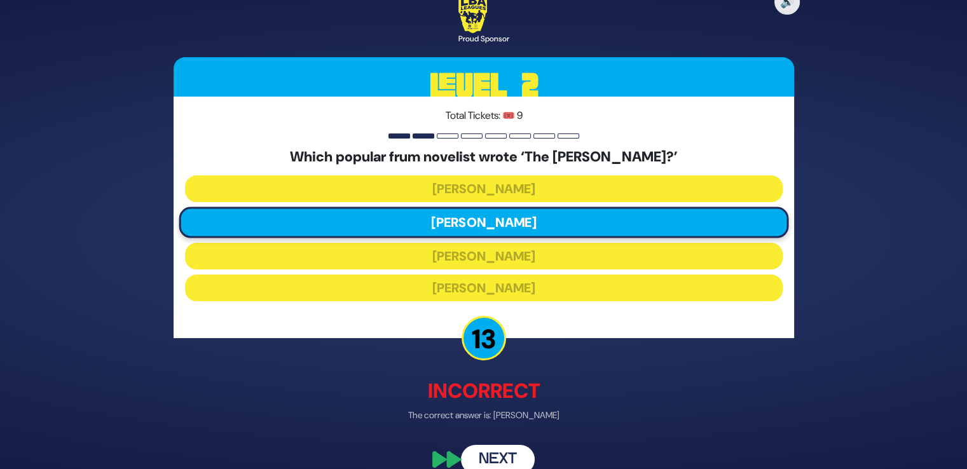
click at [490, 456] on button "Next" at bounding box center [498, 459] width 74 height 29
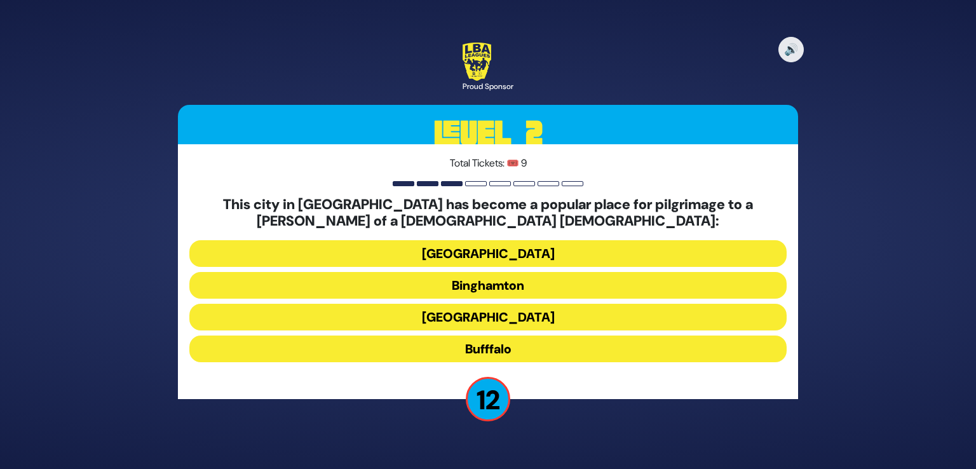
click at [517, 341] on button "Bufffalo" at bounding box center [488, 349] width 598 height 27
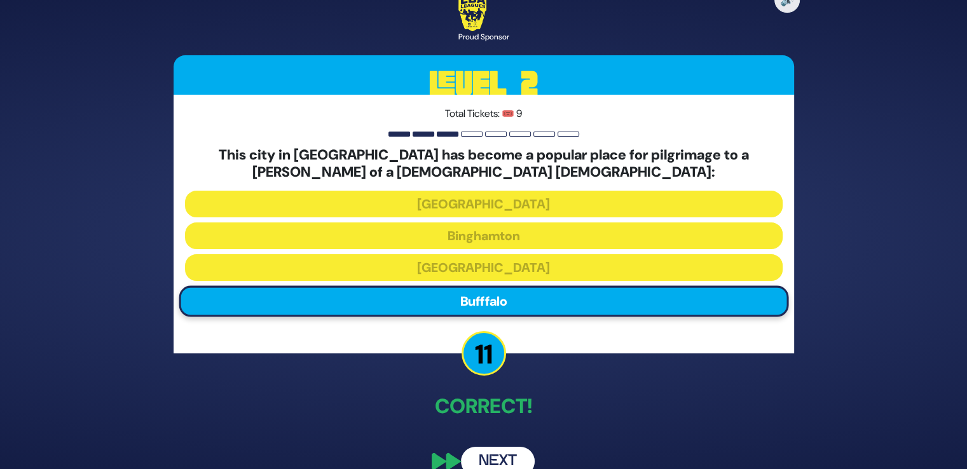
click at [495, 434] on div "🔊 Proud Sponsor Level 2 Total Tickets: 🎟️ 9 This city in Upstate NY has become …" at bounding box center [483, 235] width 651 height 514
click at [482, 454] on button "Next" at bounding box center [498, 461] width 74 height 29
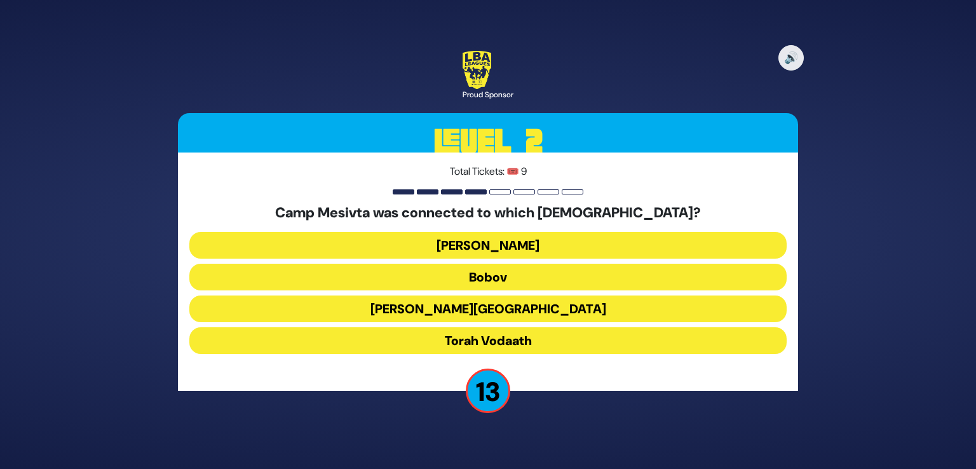
click at [507, 334] on button "Torah Vodaath" at bounding box center [488, 340] width 598 height 27
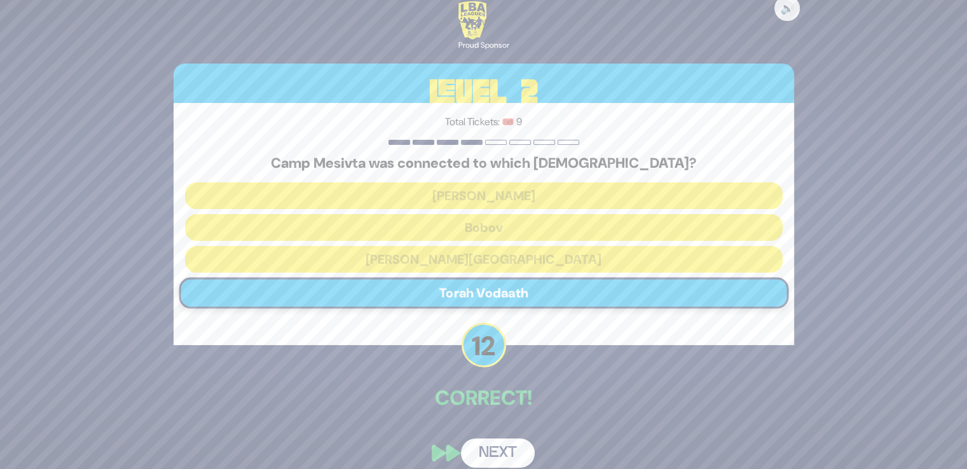
click at [496, 449] on button "Next" at bounding box center [498, 453] width 74 height 29
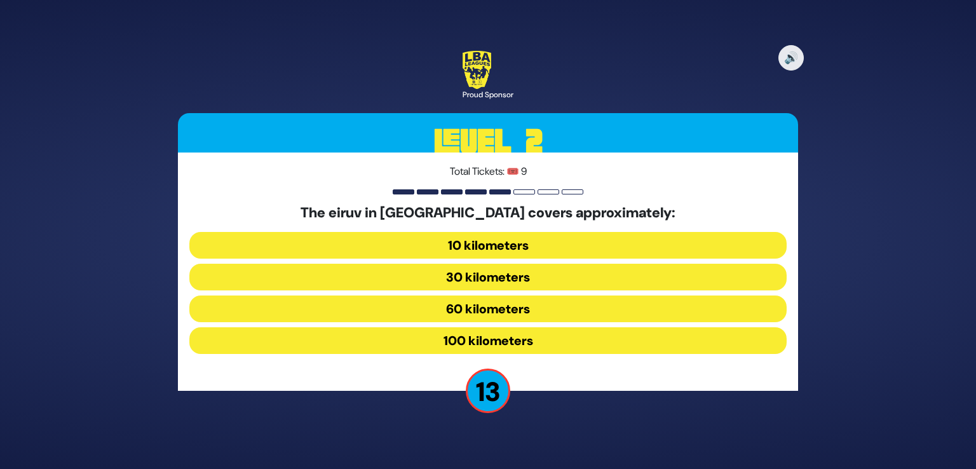
click at [512, 336] on button "100 kilometers" at bounding box center [488, 340] width 598 height 27
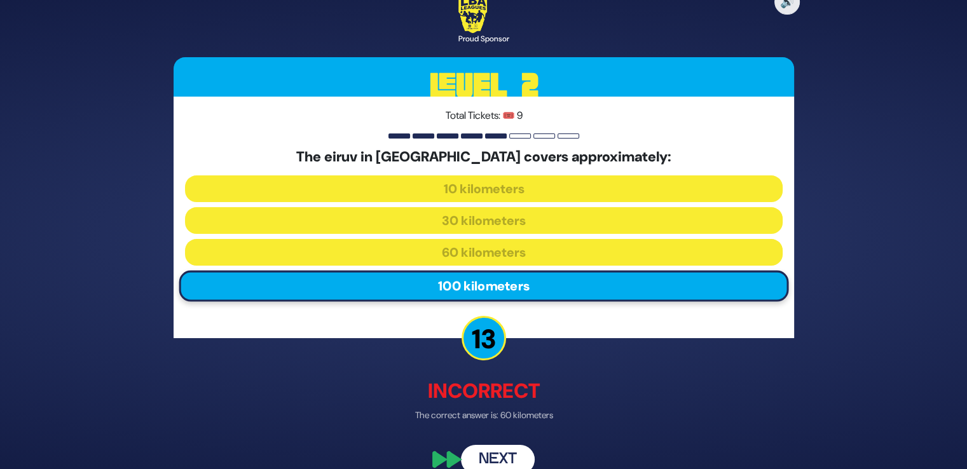
click at [486, 446] on button "Next" at bounding box center [498, 459] width 74 height 29
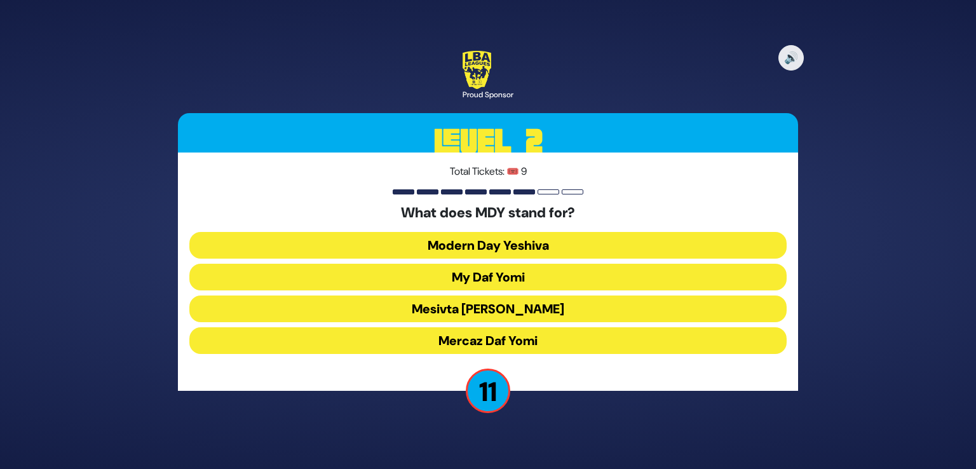
click at [511, 344] on button "Mercaz Daf Yomi" at bounding box center [488, 340] width 598 height 27
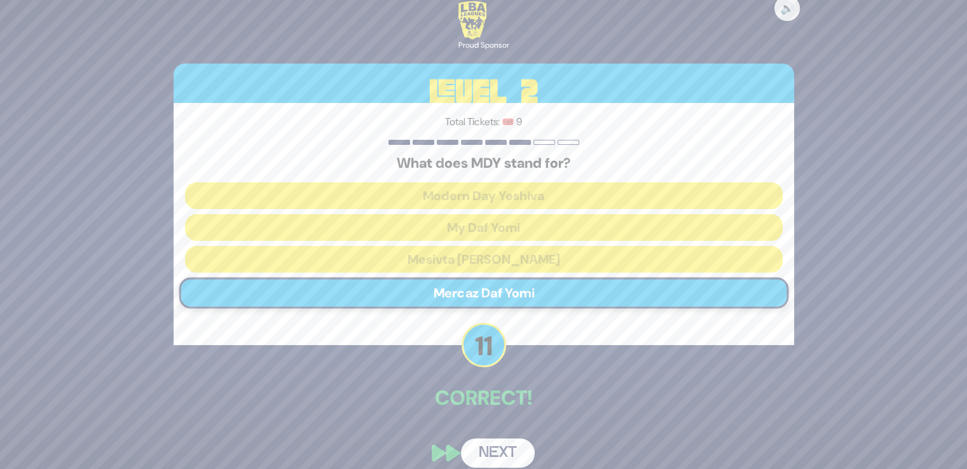
click at [493, 450] on button "Next" at bounding box center [498, 453] width 74 height 29
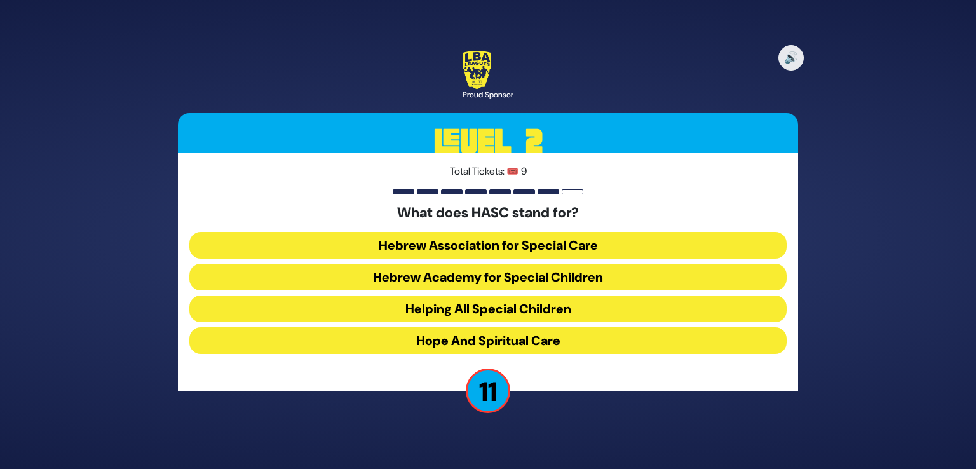
click at [559, 283] on button "Hebrew Academy for Special Children" at bounding box center [488, 277] width 598 height 27
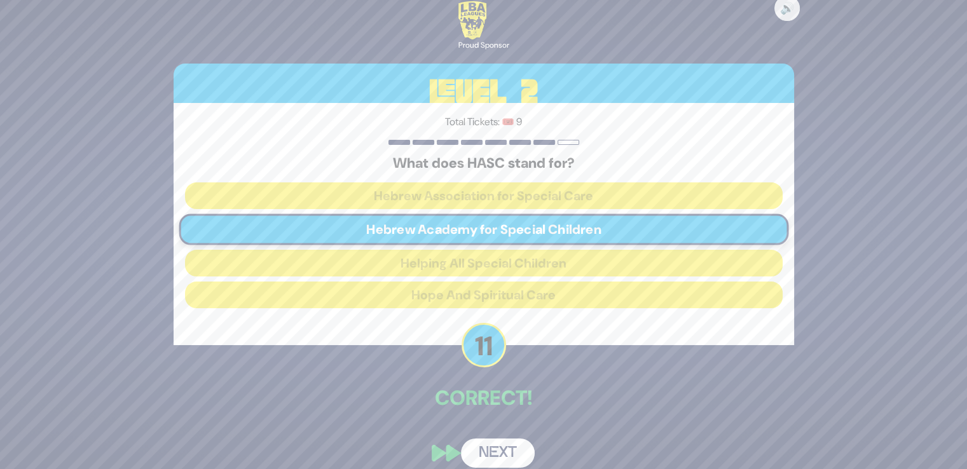
click at [505, 455] on button "Next" at bounding box center [498, 453] width 74 height 29
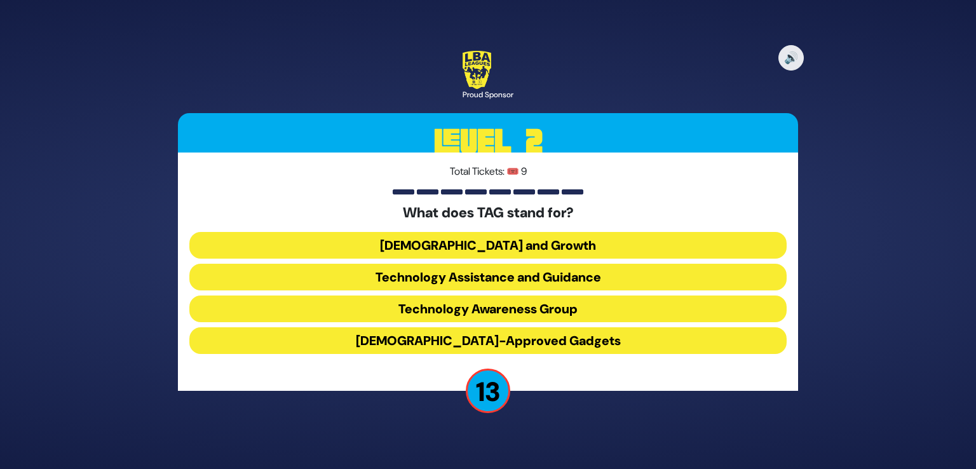
click at [588, 310] on button "Technology Awareness Group" at bounding box center [488, 309] width 598 height 27
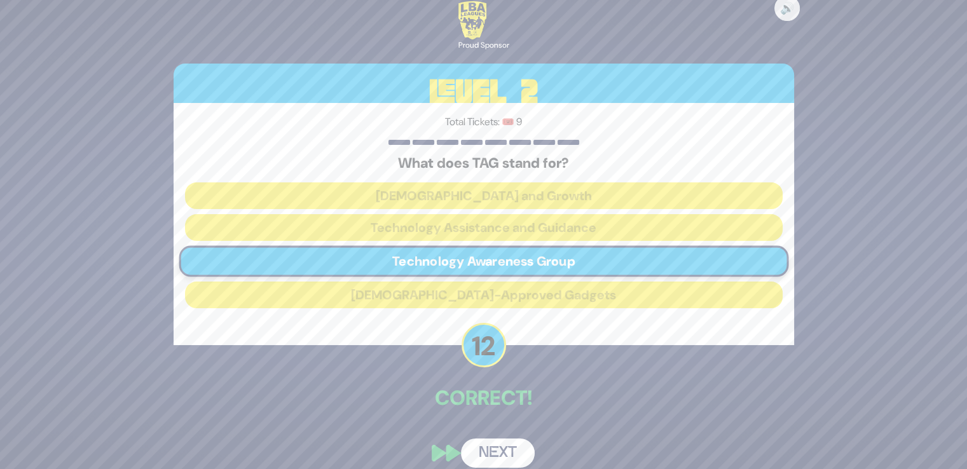
click at [505, 432] on div "🔊 Proud Sponsor Level 2 Total Tickets: 🎟️ 9 What does TAG stand for? Torah and …" at bounding box center [483, 234] width 651 height 496
click at [493, 463] on button "Next" at bounding box center [498, 453] width 74 height 29
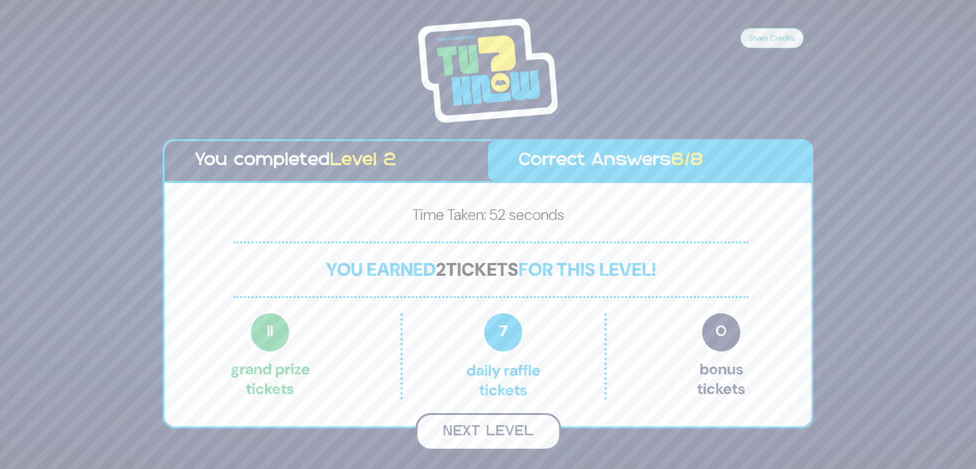
click at [501, 424] on button "Next Level" at bounding box center [489, 432] width 146 height 38
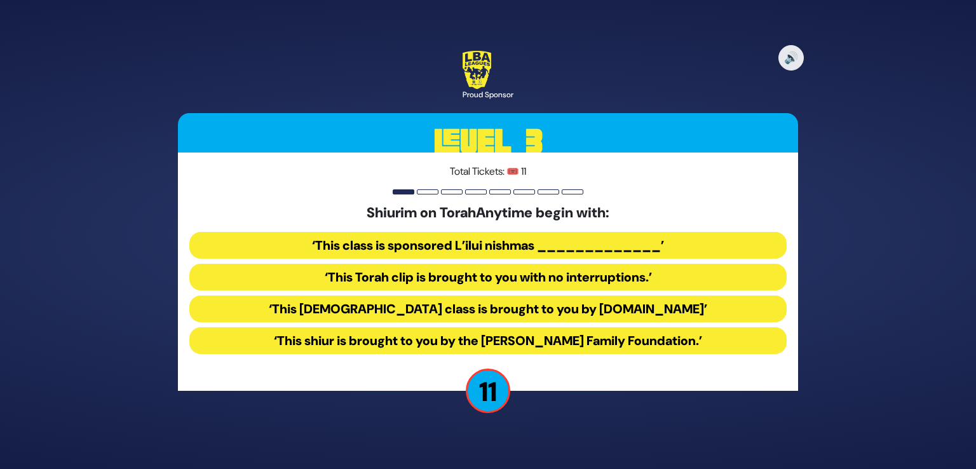
click at [519, 309] on button "‘This Torah class is brought to you by TorahAnytime.com’" at bounding box center [488, 309] width 598 height 27
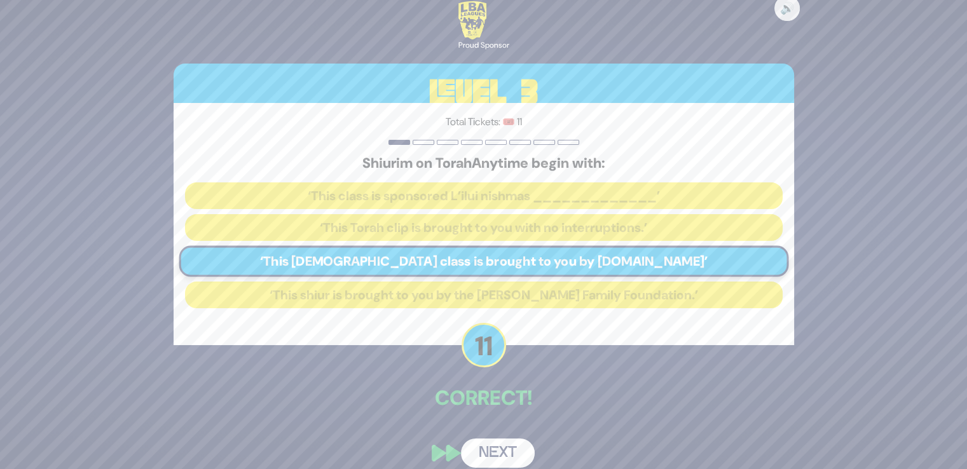
click at [501, 450] on button "Next" at bounding box center [498, 453] width 74 height 29
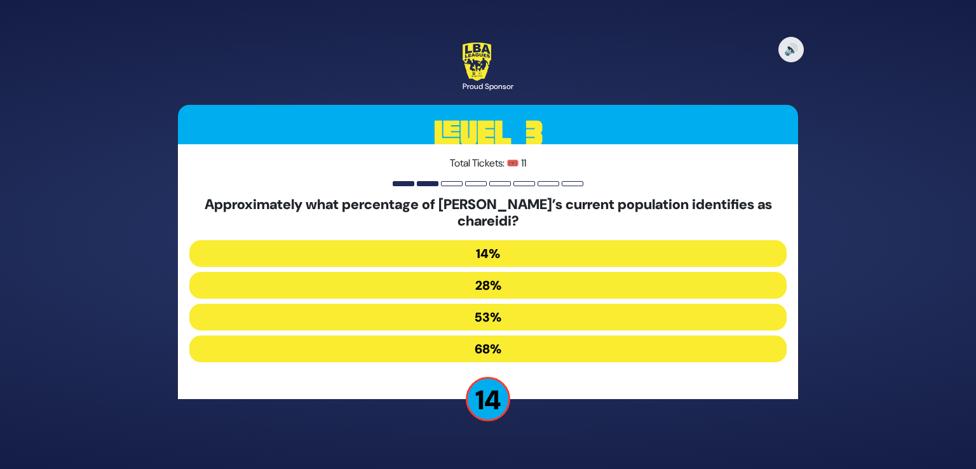
click at [524, 257] on button "14%" at bounding box center [488, 253] width 598 height 27
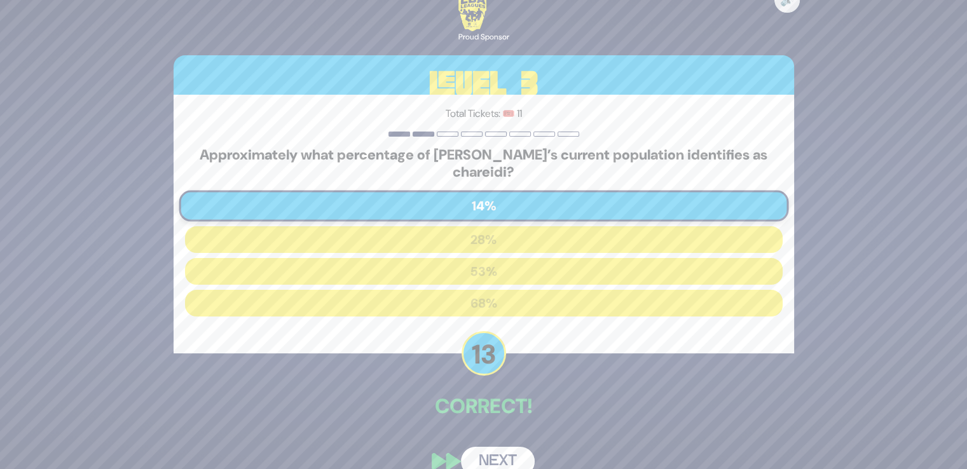
click at [501, 461] on button "Next" at bounding box center [498, 461] width 74 height 29
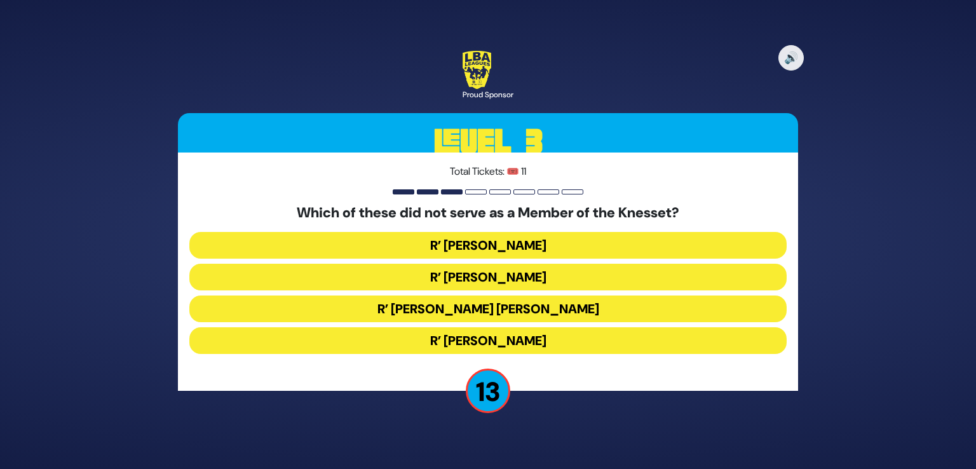
click at [571, 249] on button "R’ Menachem Porush" at bounding box center [488, 245] width 598 height 27
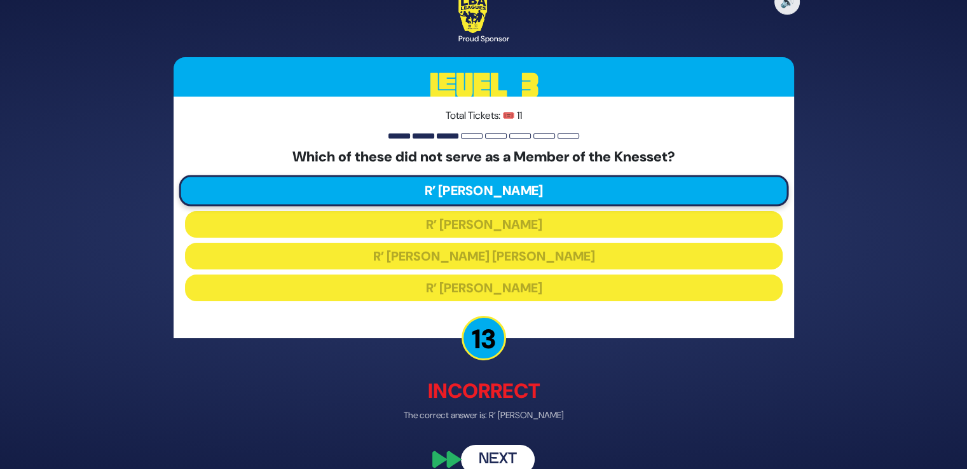
click at [489, 458] on button "Next" at bounding box center [498, 459] width 74 height 29
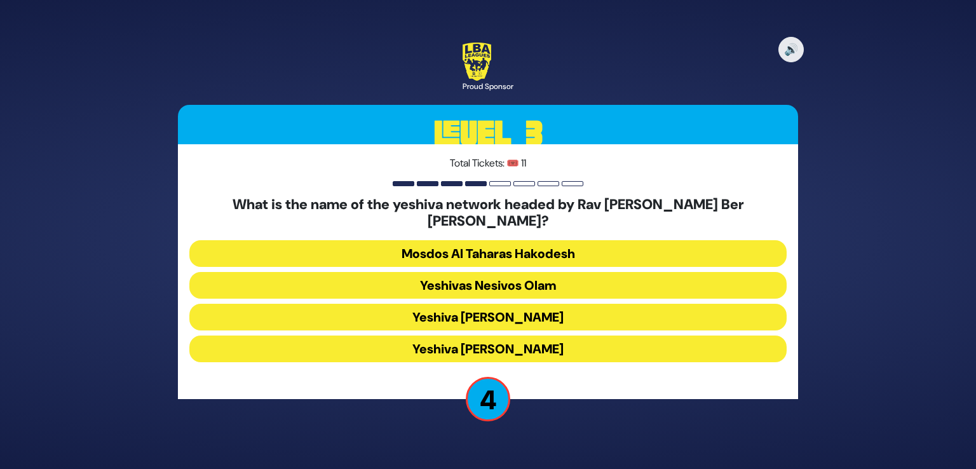
click at [564, 247] on button "Mosdos Al Taharas Hakodesh" at bounding box center [488, 253] width 598 height 27
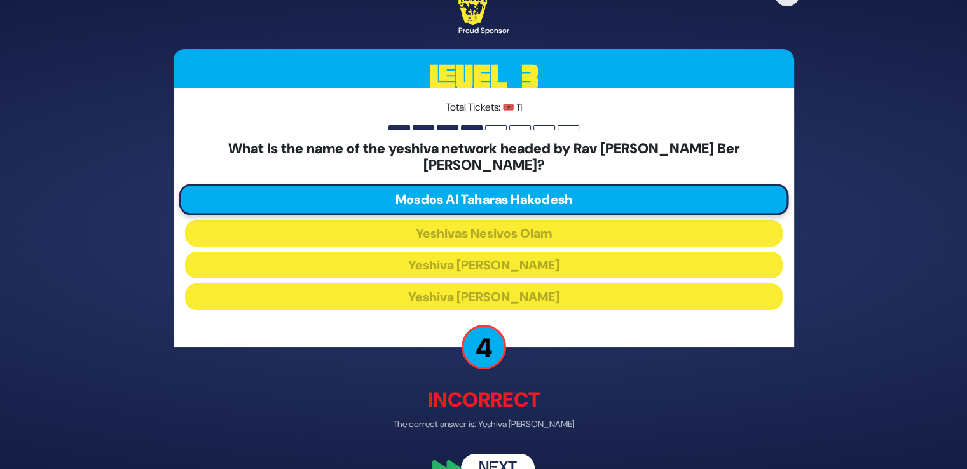
click at [493, 461] on button "Next" at bounding box center [498, 467] width 74 height 29
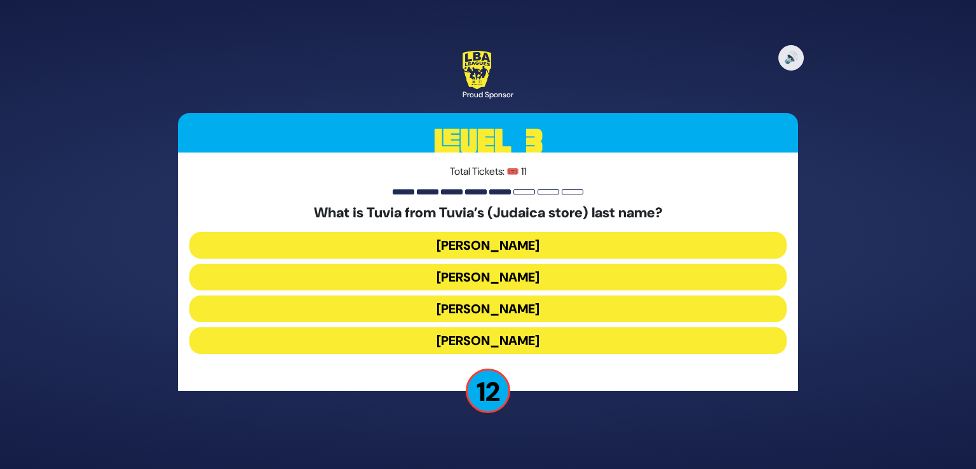
click at [528, 303] on button "Rotberg" at bounding box center [488, 309] width 598 height 27
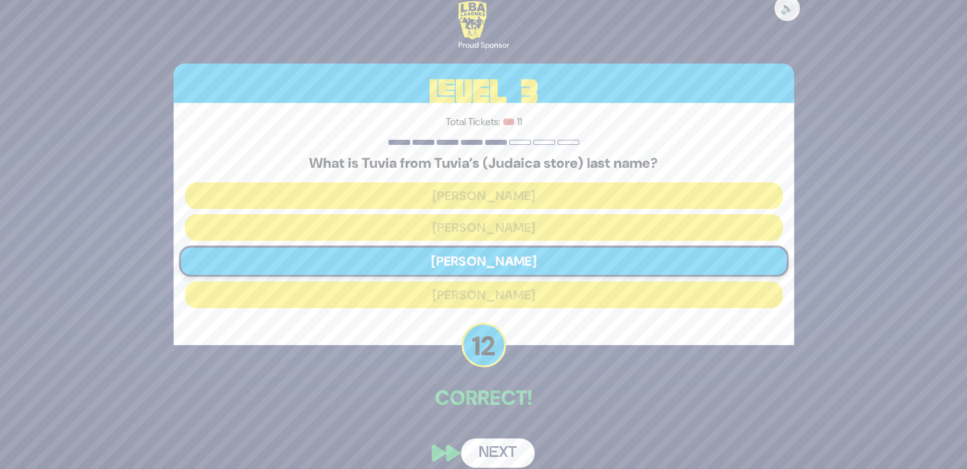
click at [491, 458] on button "Next" at bounding box center [498, 453] width 74 height 29
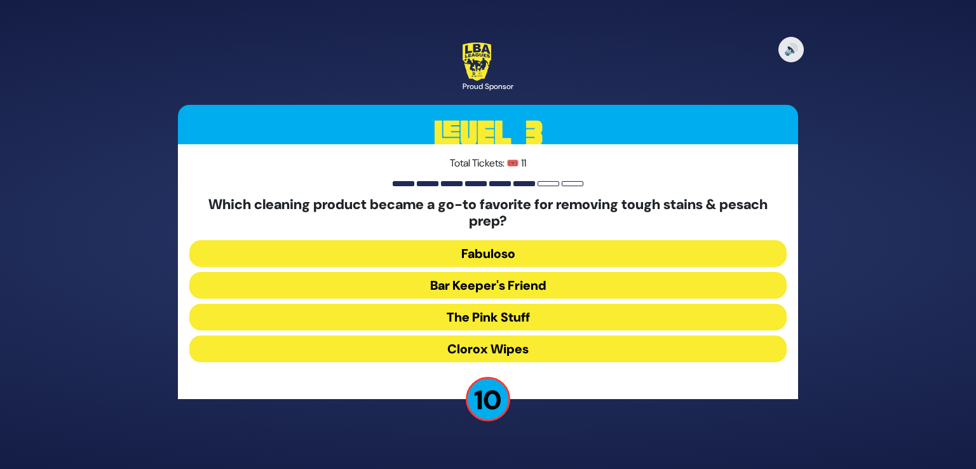
click at [500, 345] on button "Clorox Wipes" at bounding box center [488, 349] width 598 height 27
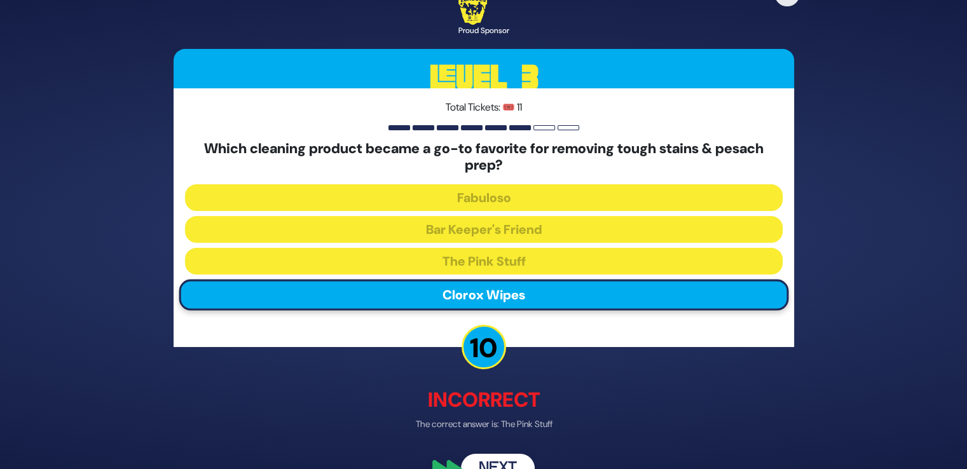
click at [497, 453] on button "Next" at bounding box center [498, 467] width 74 height 29
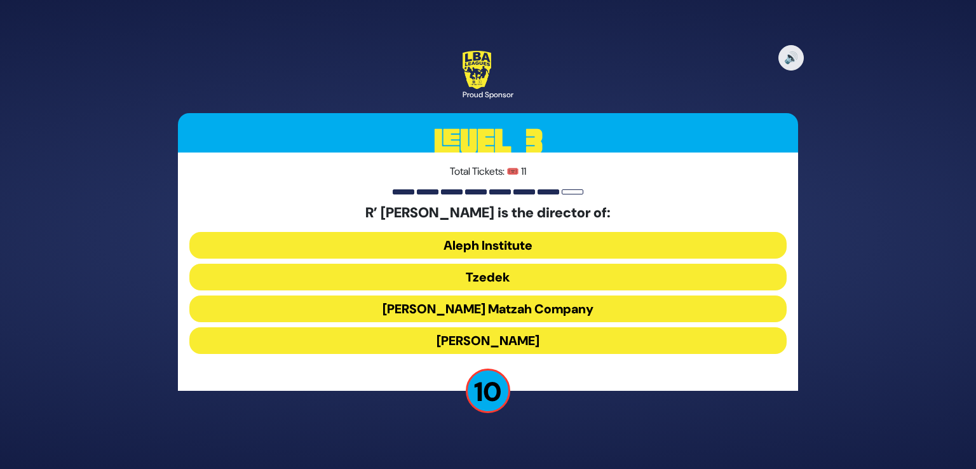
click at [521, 273] on button "Tzedek" at bounding box center [488, 277] width 598 height 27
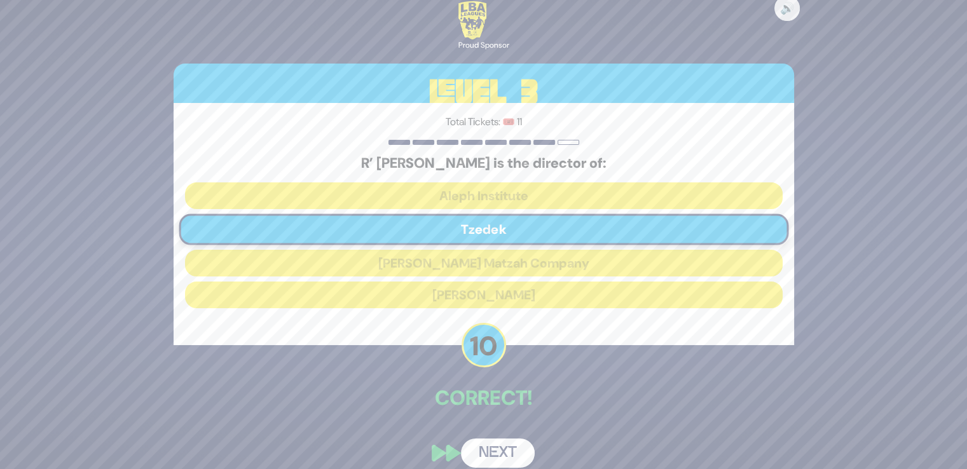
click at [503, 463] on button "Next" at bounding box center [498, 453] width 74 height 29
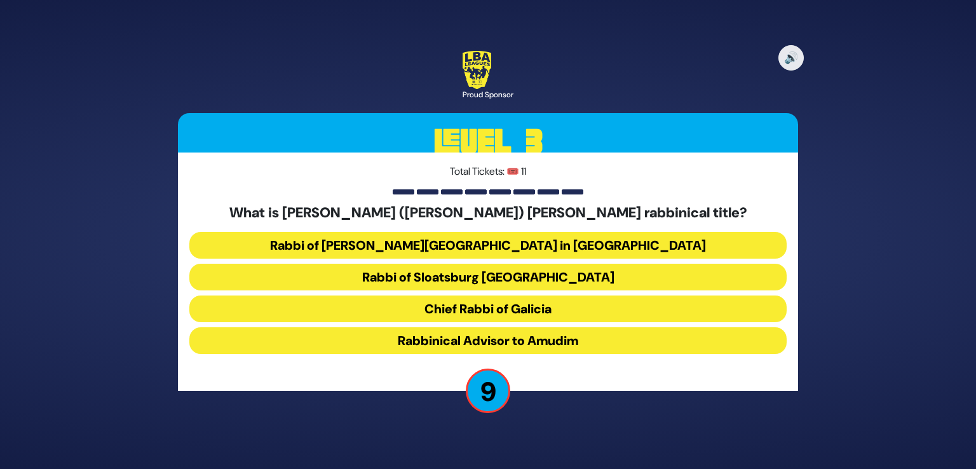
click at [531, 339] on button "Rabbinical Advisor to Amudim" at bounding box center [488, 340] width 598 height 27
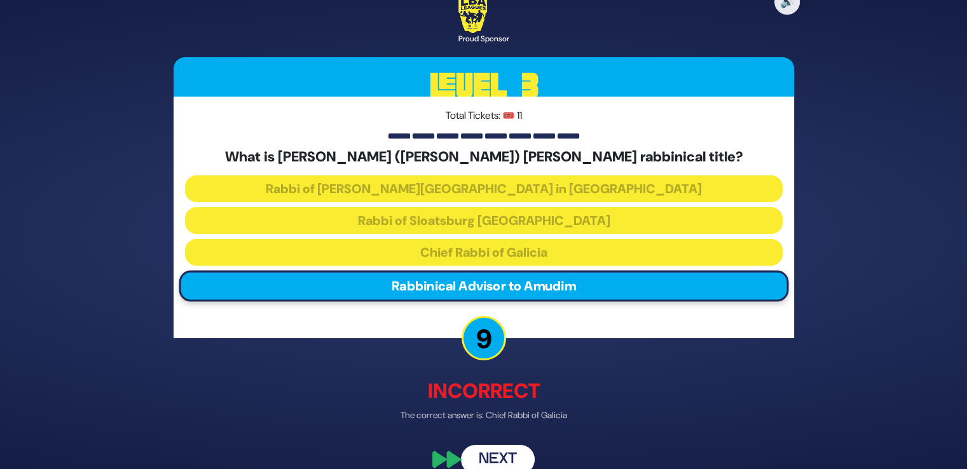
click at [508, 443] on div "🔊 Proud Sponsor Level 3 Total Tickets: 🎟️ 11 What is Rabbi Chaim Boruch (Edgar)…" at bounding box center [483, 235] width 651 height 510
click at [503, 451] on button "Next" at bounding box center [498, 459] width 74 height 29
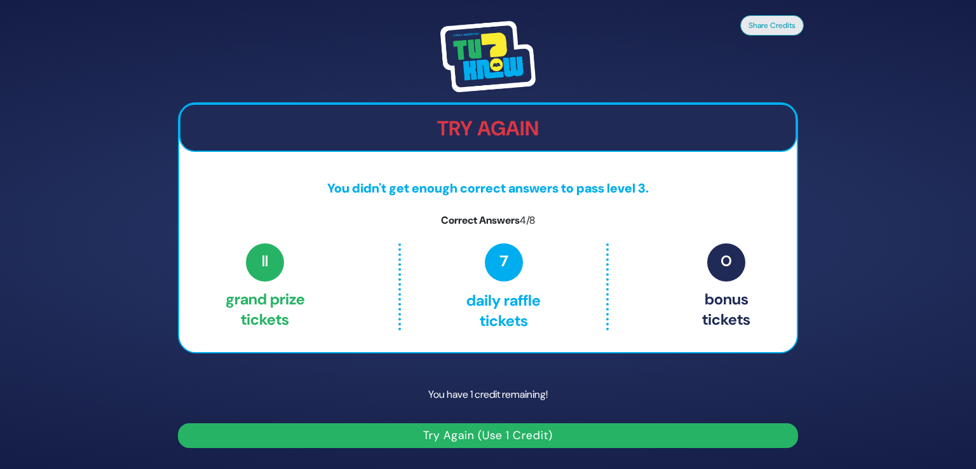
click at [520, 435] on button "Try Again (Use 1 Credit)" at bounding box center [488, 435] width 620 height 25
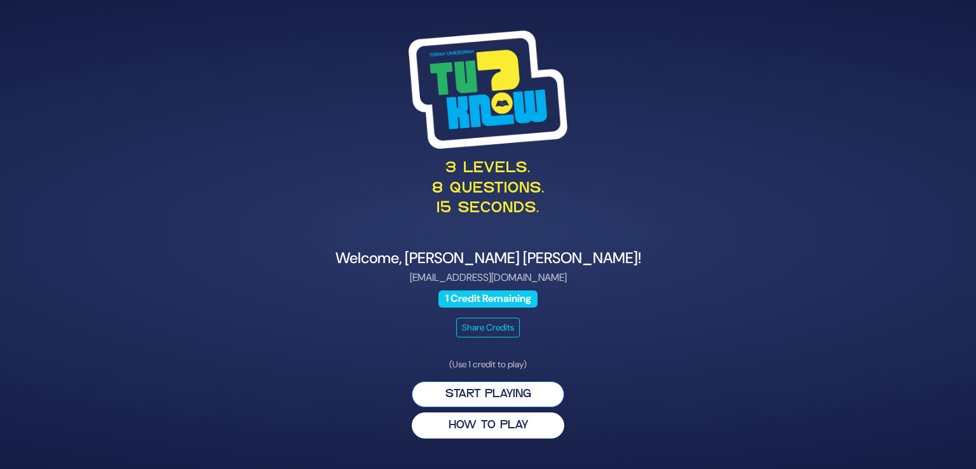
click at [516, 397] on button "Start Playing" at bounding box center [488, 394] width 153 height 26
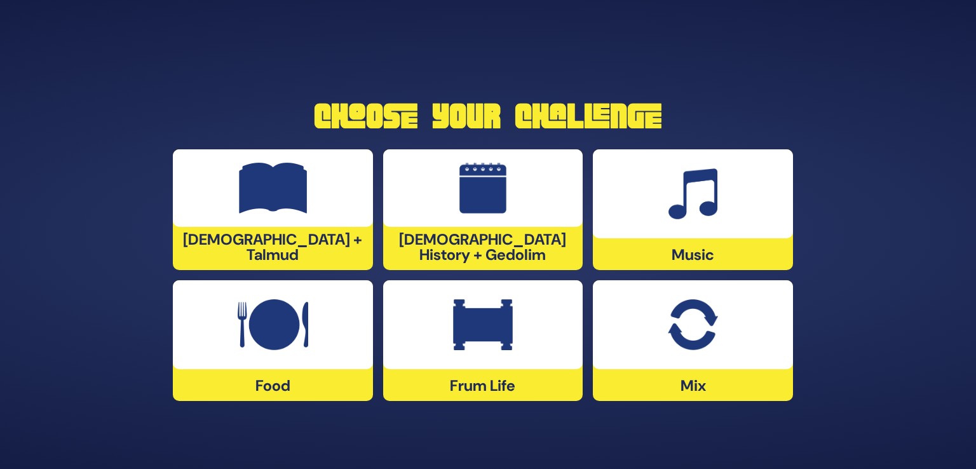
click at [297, 346] on img at bounding box center [273, 324] width 71 height 51
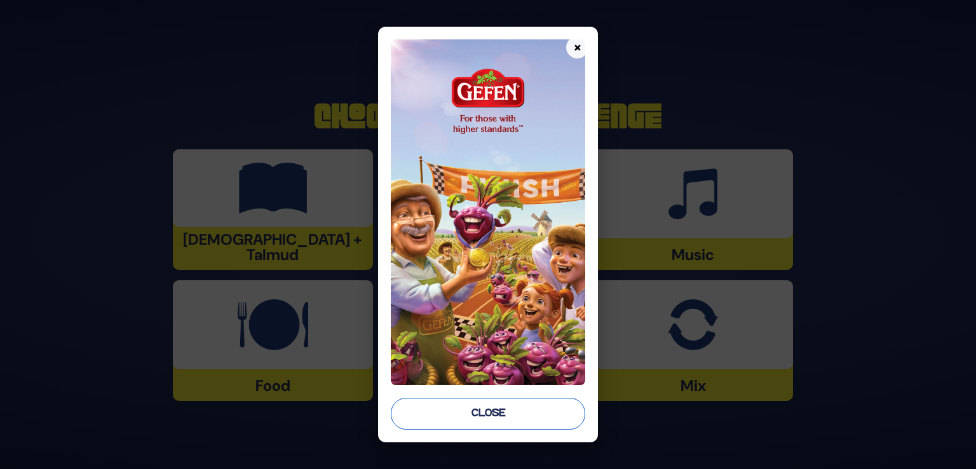
click at [472, 411] on button "Close" at bounding box center [488, 414] width 195 height 32
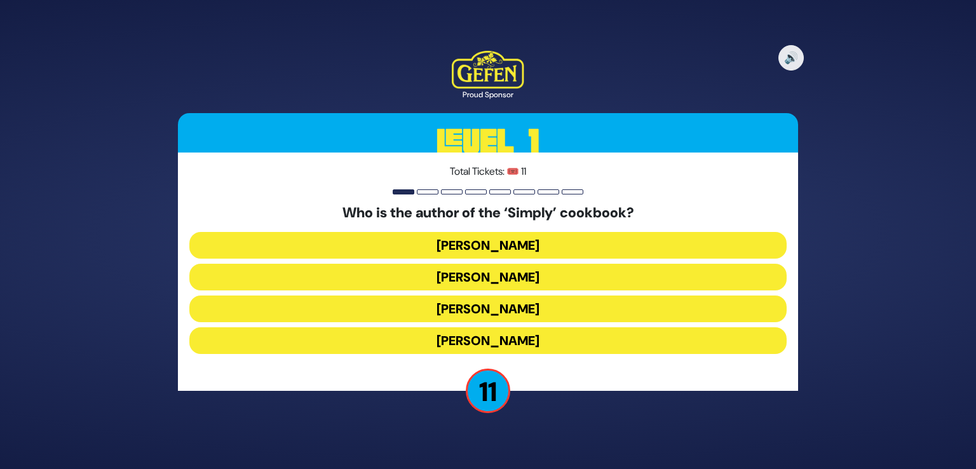
click at [541, 339] on button "[PERSON_NAME]" at bounding box center [488, 340] width 598 height 27
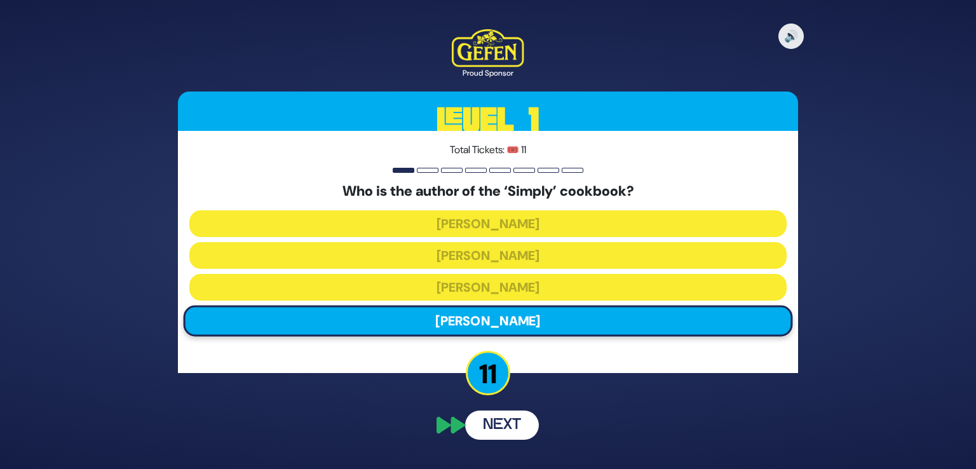
click at [505, 437] on button "Next" at bounding box center [502, 425] width 74 height 29
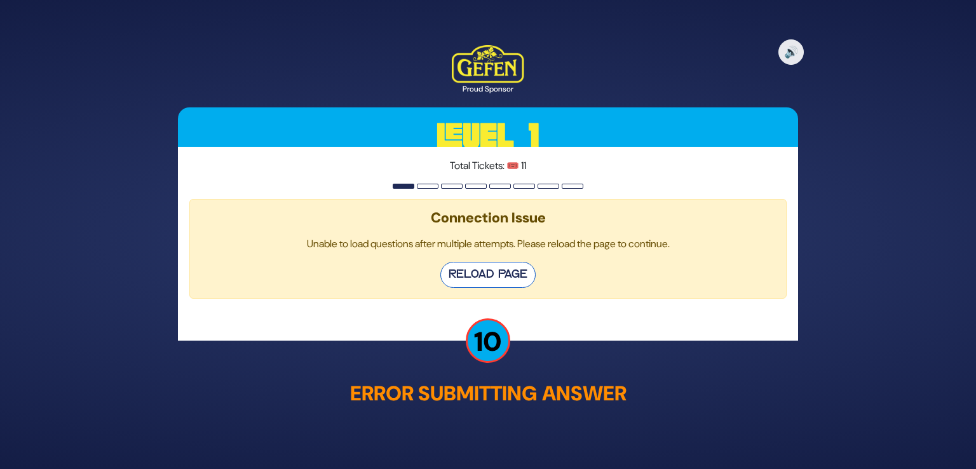
click at [503, 266] on button "Reload Page" at bounding box center [488, 275] width 95 height 26
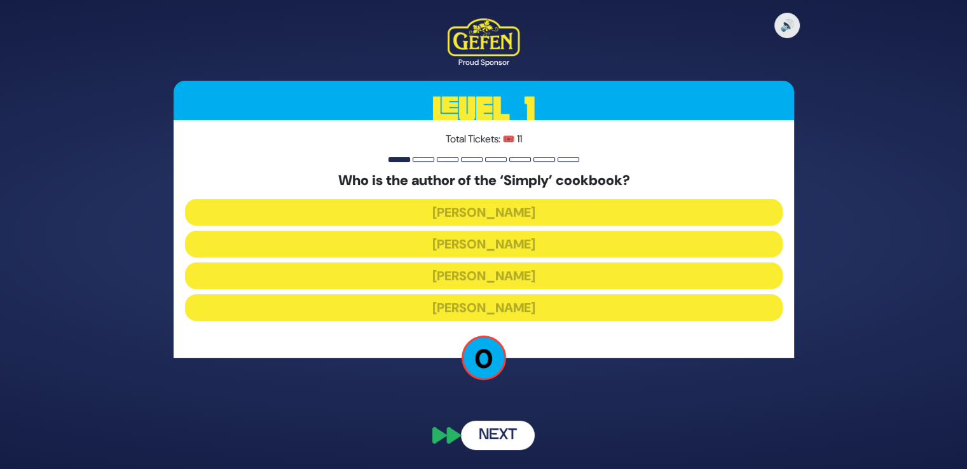
click at [580, 356] on div "🔊 Proud Sponsor Level 1 Total Tickets: 🎟️ 11 Who is the author of the ‘Simply’ …" at bounding box center [483, 234] width 651 height 462
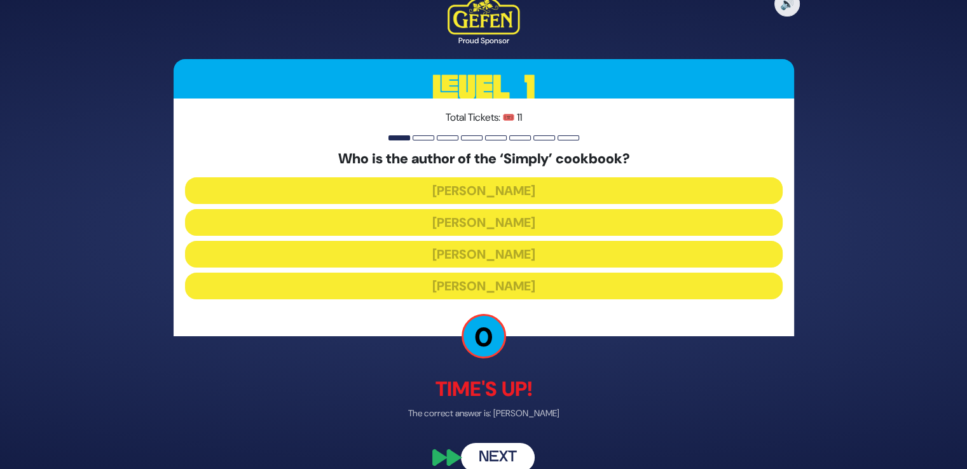
click at [557, 394] on p "Time's up!" at bounding box center [484, 389] width 620 height 31
click at [500, 463] on button "Next" at bounding box center [498, 457] width 74 height 29
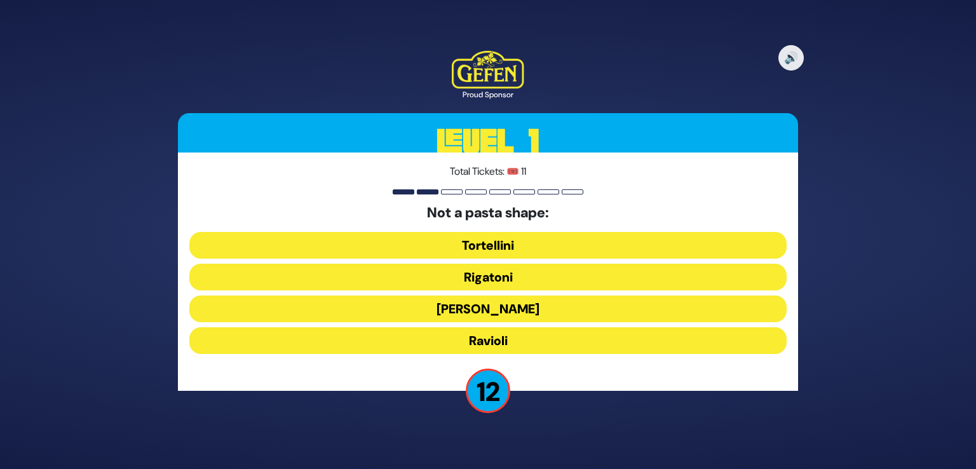
click at [488, 244] on button "Tortellini" at bounding box center [488, 245] width 598 height 27
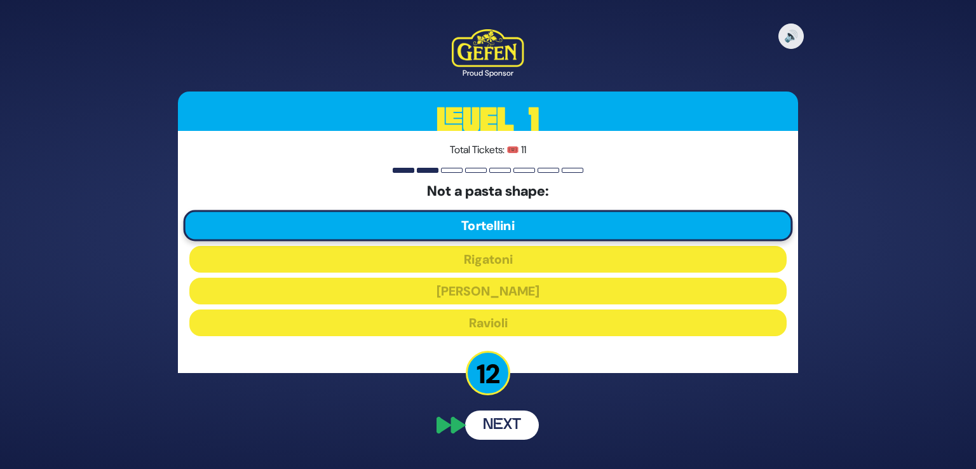
click at [510, 425] on button "Next" at bounding box center [502, 425] width 74 height 29
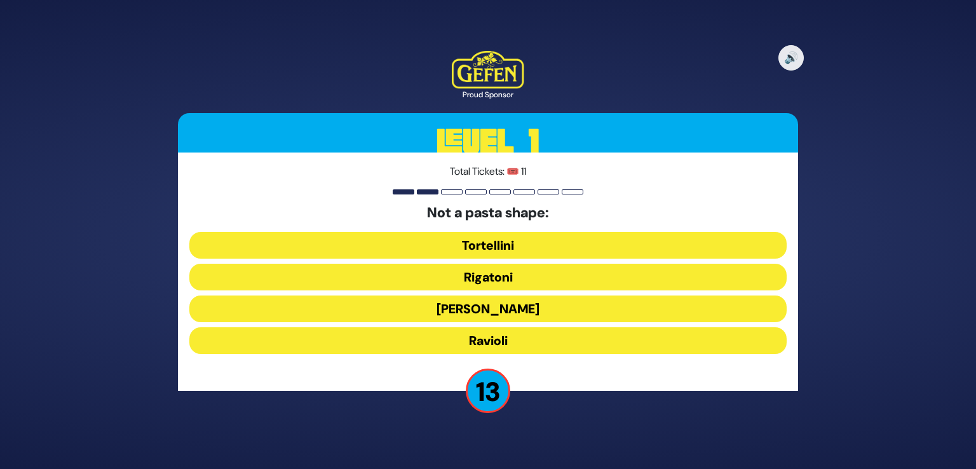
click at [509, 256] on button "Tortellini" at bounding box center [488, 245] width 598 height 27
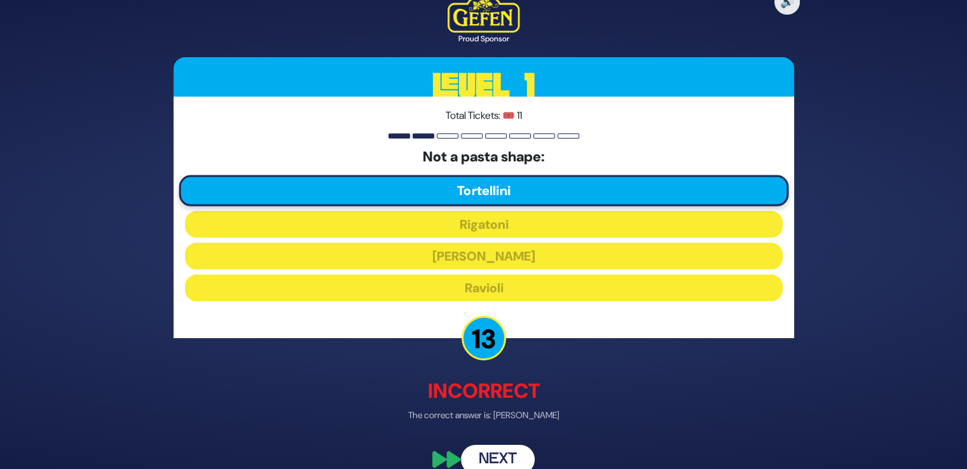
click at [585, 438] on div "🔊 Proud Sponsor Level 1 Total Tickets: 🎟️ 11 Not a pasta shape: Tortellini Riga…" at bounding box center [483, 235] width 651 height 510
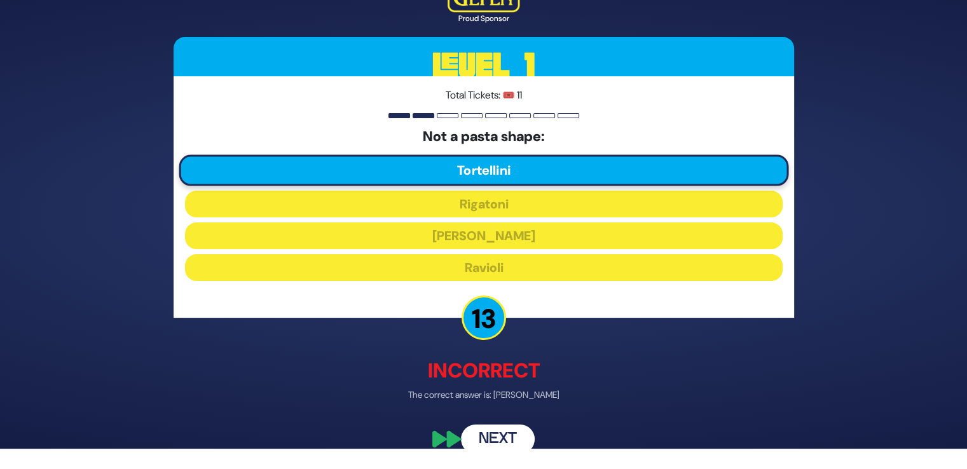
click at [493, 446] on button "Next" at bounding box center [498, 439] width 74 height 29
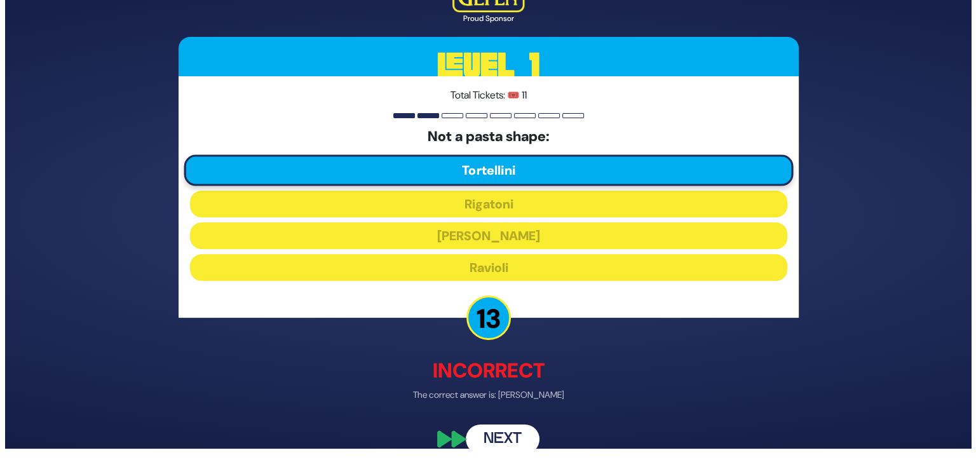
scroll to position [0, 0]
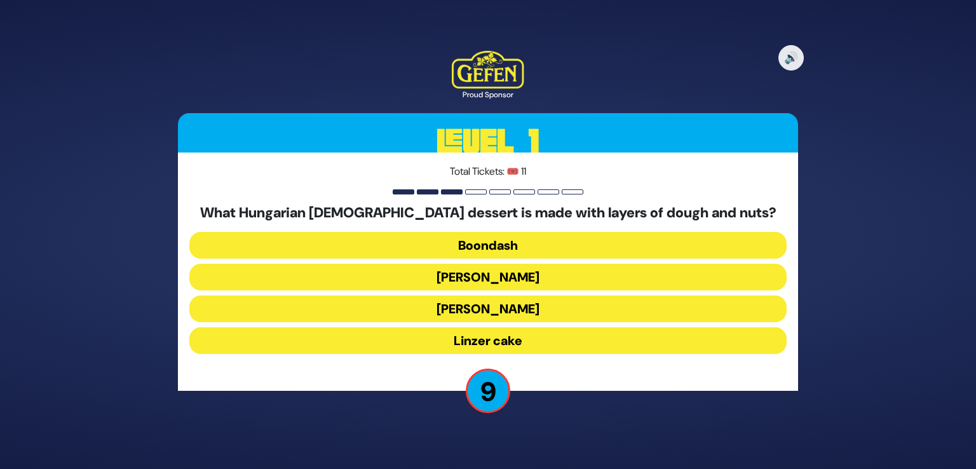
click at [481, 339] on button "Linzer cake" at bounding box center [488, 340] width 598 height 27
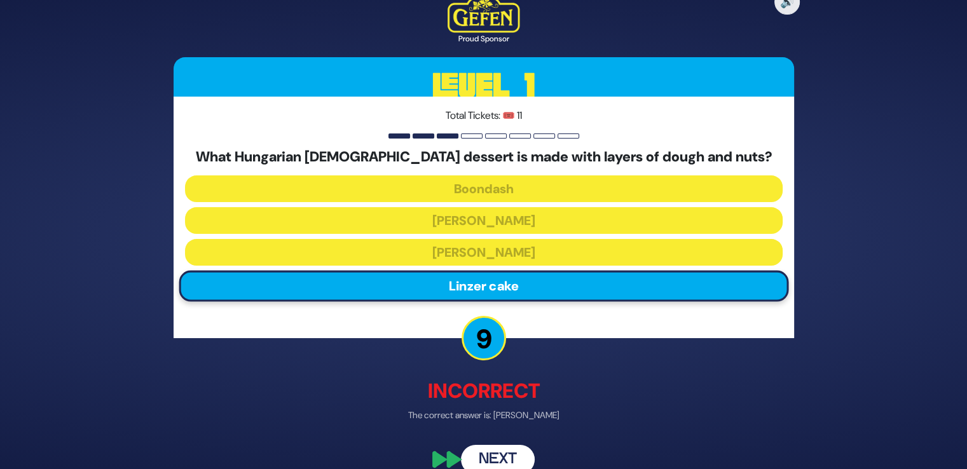
click at [470, 453] on button "Next" at bounding box center [498, 459] width 74 height 29
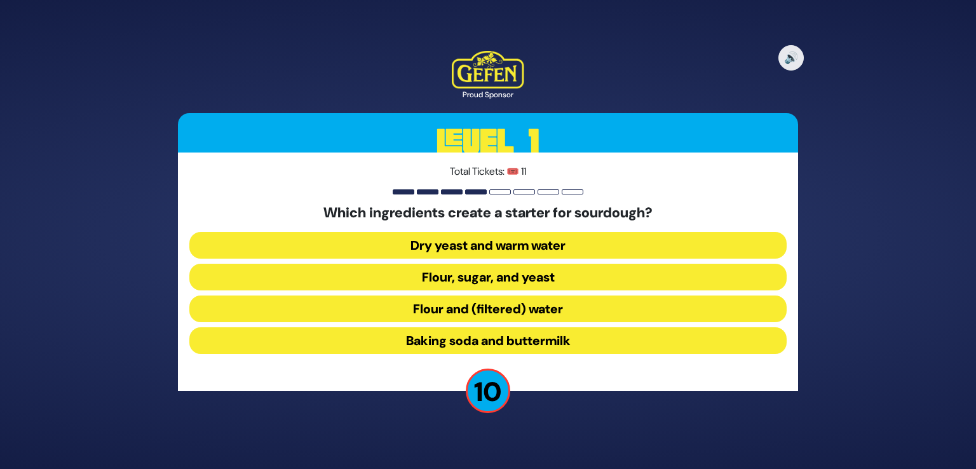
click at [523, 311] on button "Flour and (filtered) water" at bounding box center [488, 309] width 598 height 27
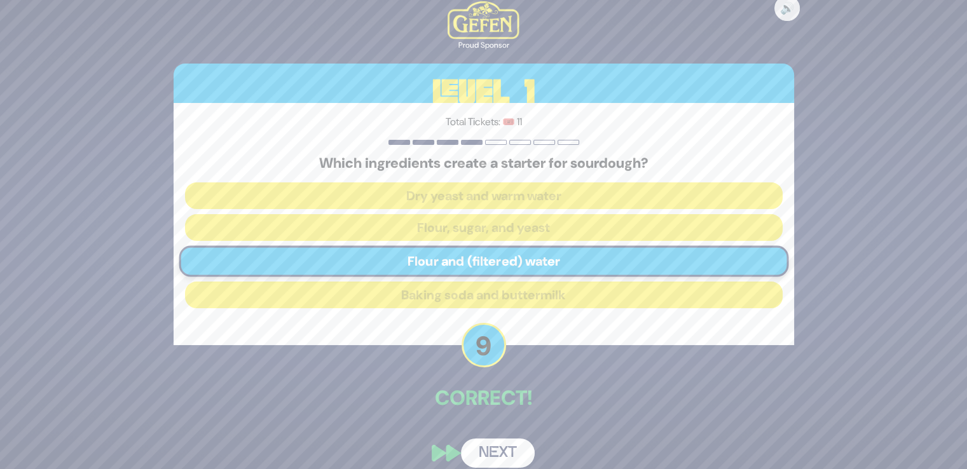
click at [495, 459] on button "Next" at bounding box center [498, 453] width 74 height 29
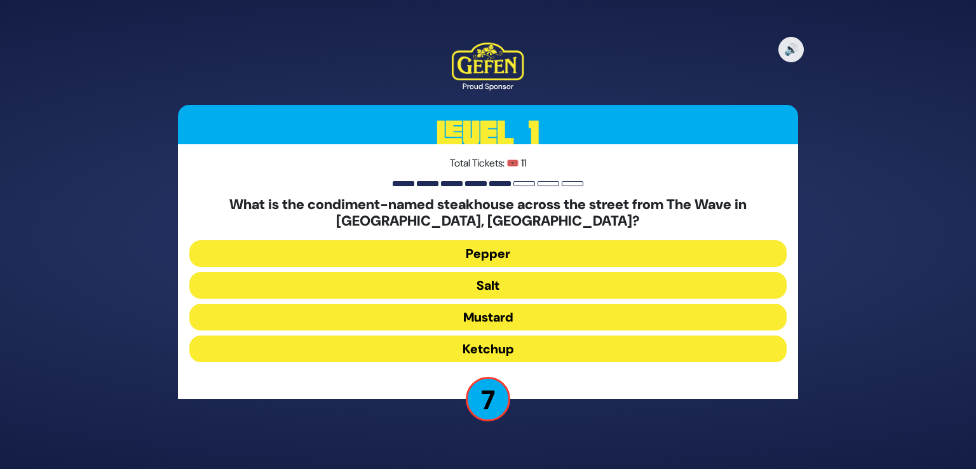
click at [496, 263] on button "Pepper" at bounding box center [488, 253] width 598 height 27
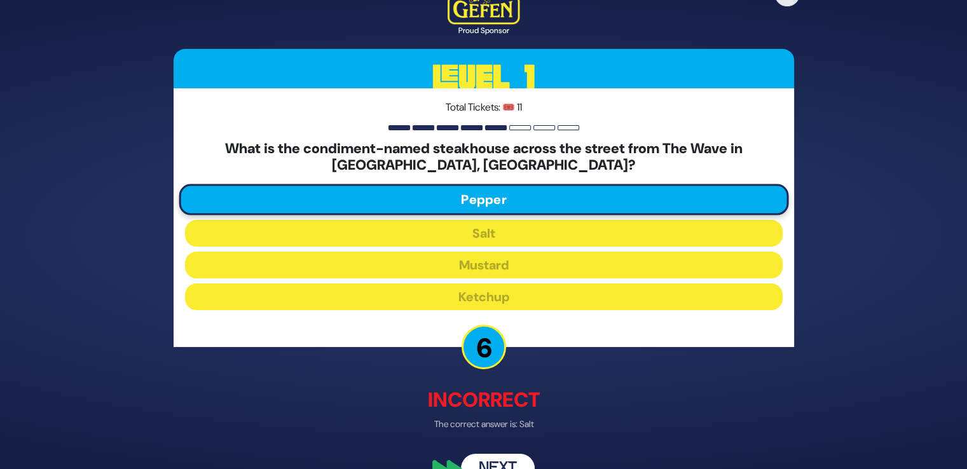
click at [493, 458] on button "Next" at bounding box center [498, 467] width 74 height 29
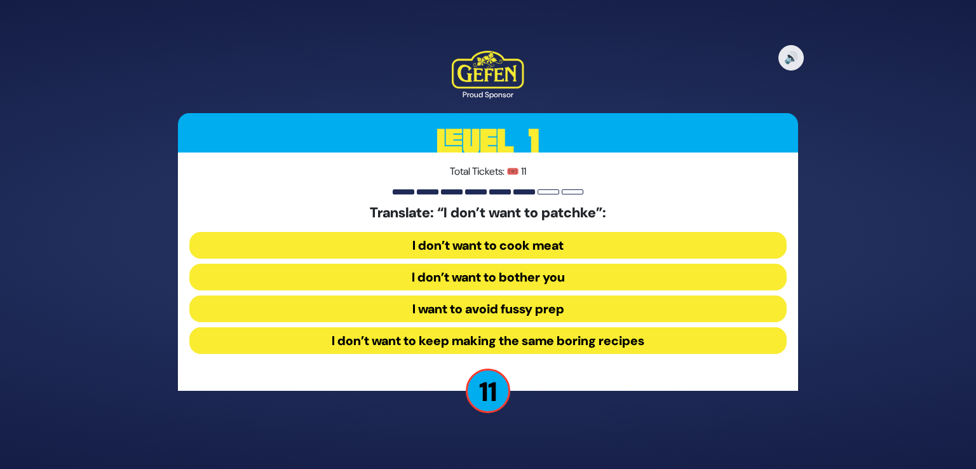
click at [541, 313] on button "I want to avoid fussy prep" at bounding box center [488, 309] width 598 height 27
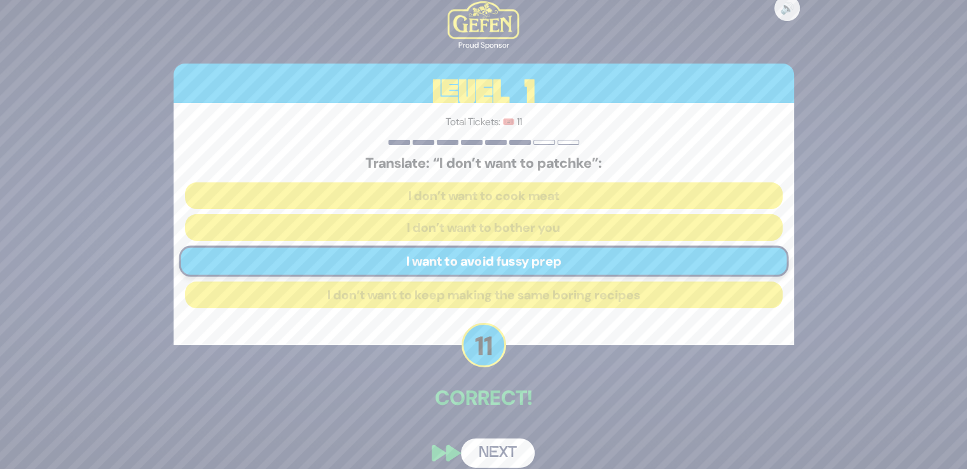
click at [506, 439] on button "Next" at bounding box center [498, 453] width 74 height 29
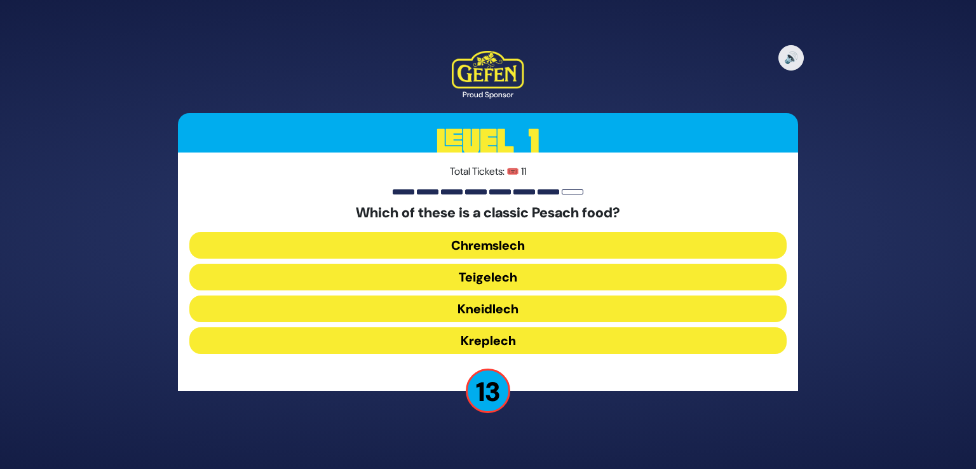
click at [517, 315] on button "Kneidlech" at bounding box center [488, 309] width 598 height 27
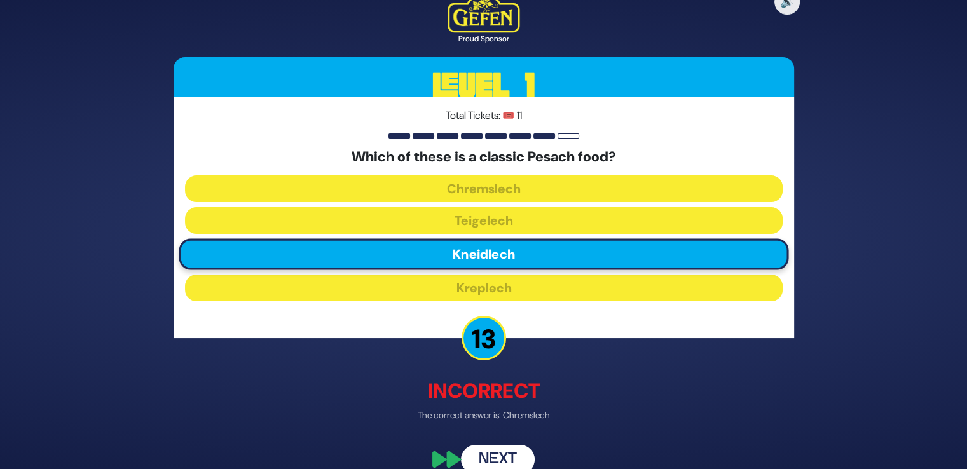
click at [496, 451] on button "Next" at bounding box center [498, 459] width 74 height 29
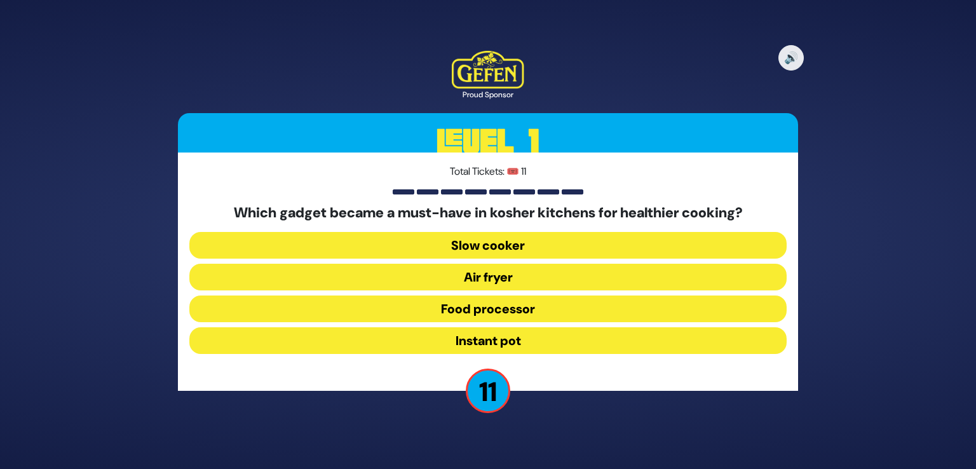
click at [520, 270] on button "Air fryer" at bounding box center [488, 277] width 598 height 27
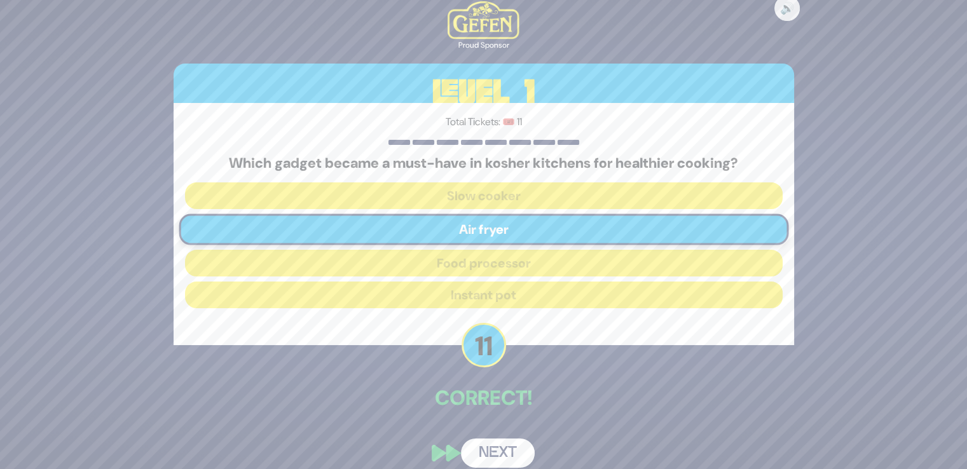
click at [493, 451] on button "Next" at bounding box center [498, 453] width 74 height 29
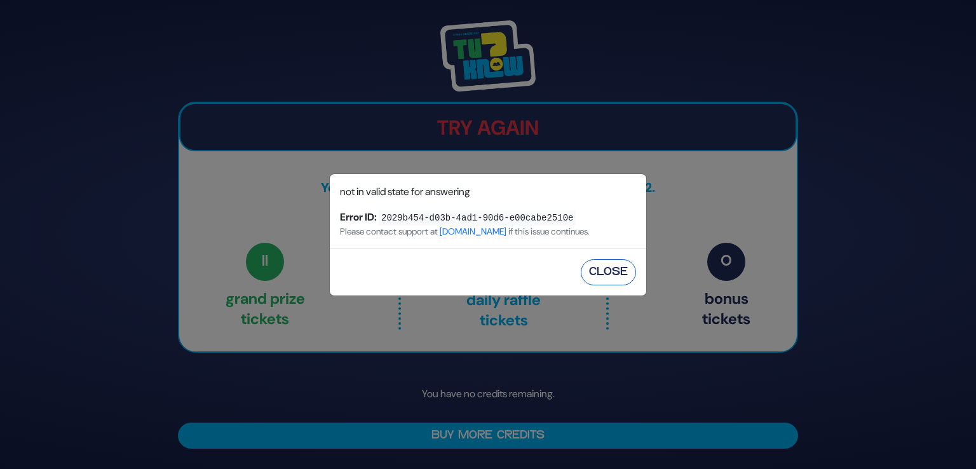
click at [590, 267] on button "Close" at bounding box center [608, 272] width 55 height 26
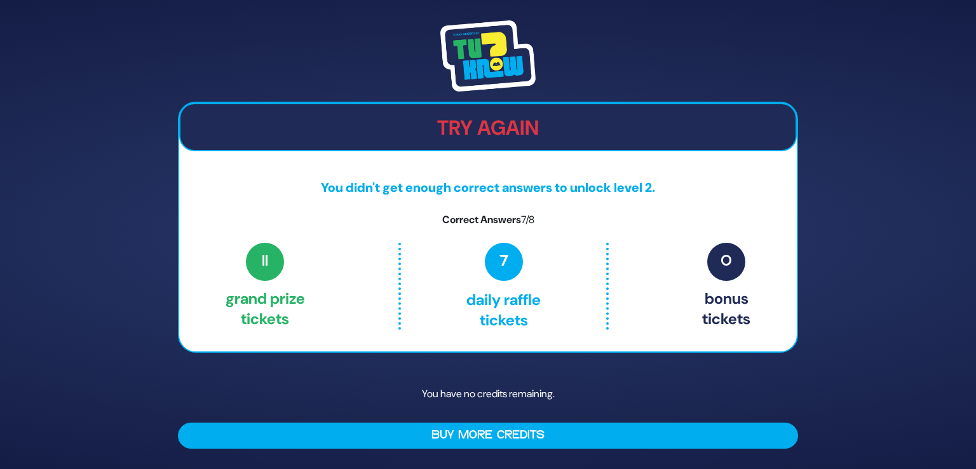
click at [536, 141] on div "Try Again" at bounding box center [488, 127] width 618 height 48
